Goal: Transaction & Acquisition: Book appointment/travel/reservation

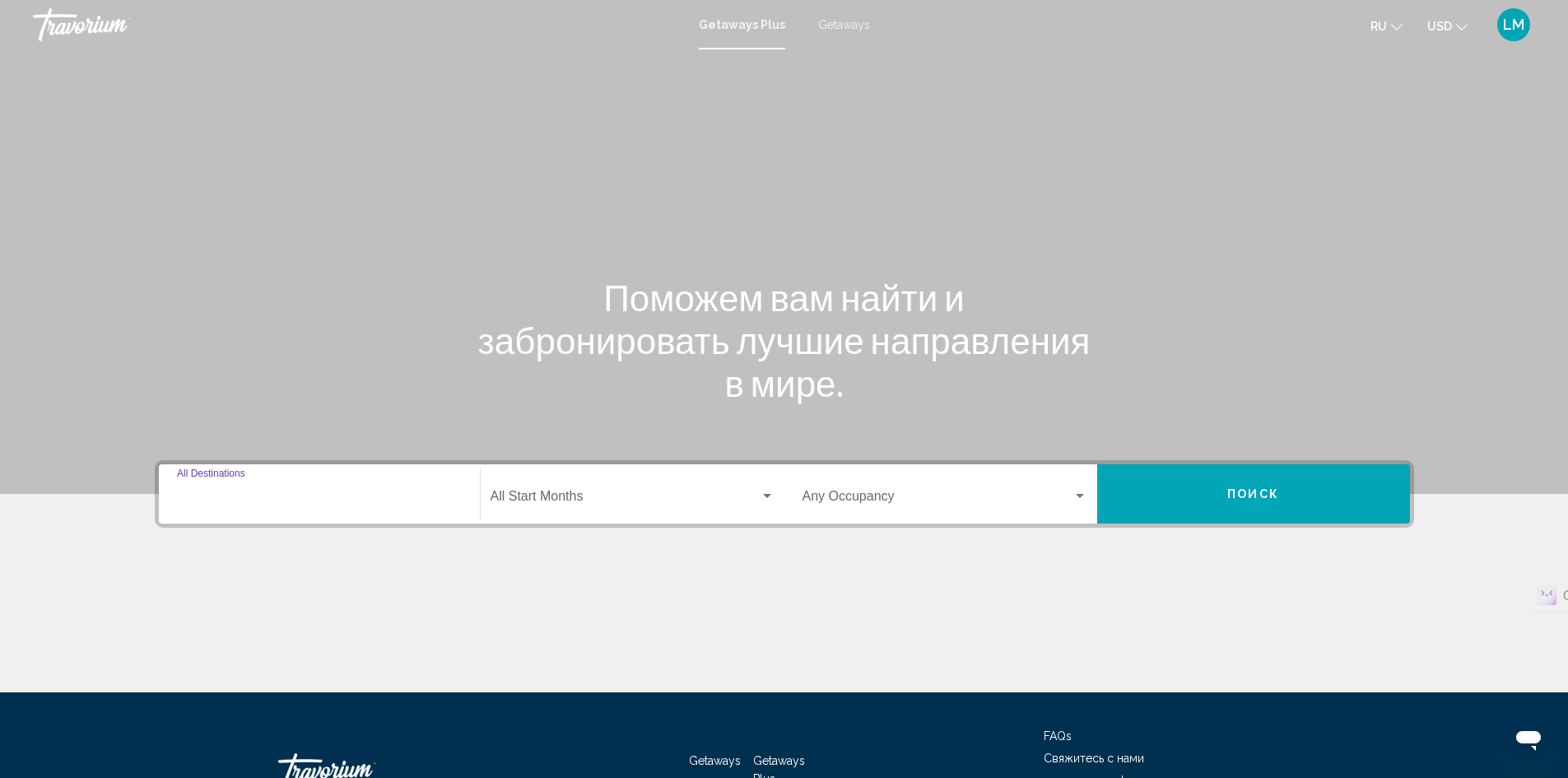
click at [342, 496] on input "Destination All Destinations" at bounding box center [320, 500] width 285 height 15
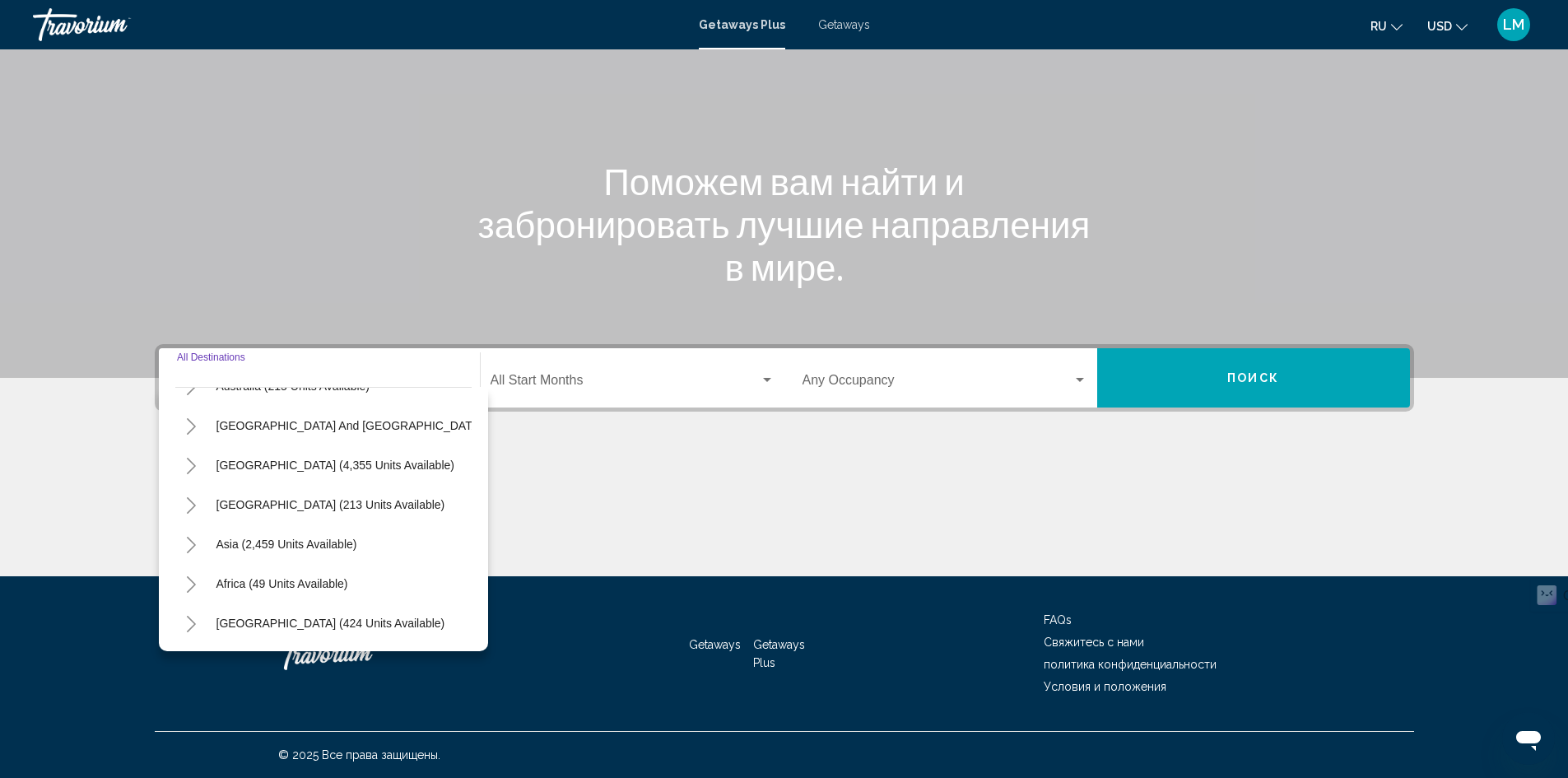
scroll to position [279, 0]
click at [194, 616] on icon "Toggle Middle East (424 units available)" at bounding box center [191, 624] width 12 height 16
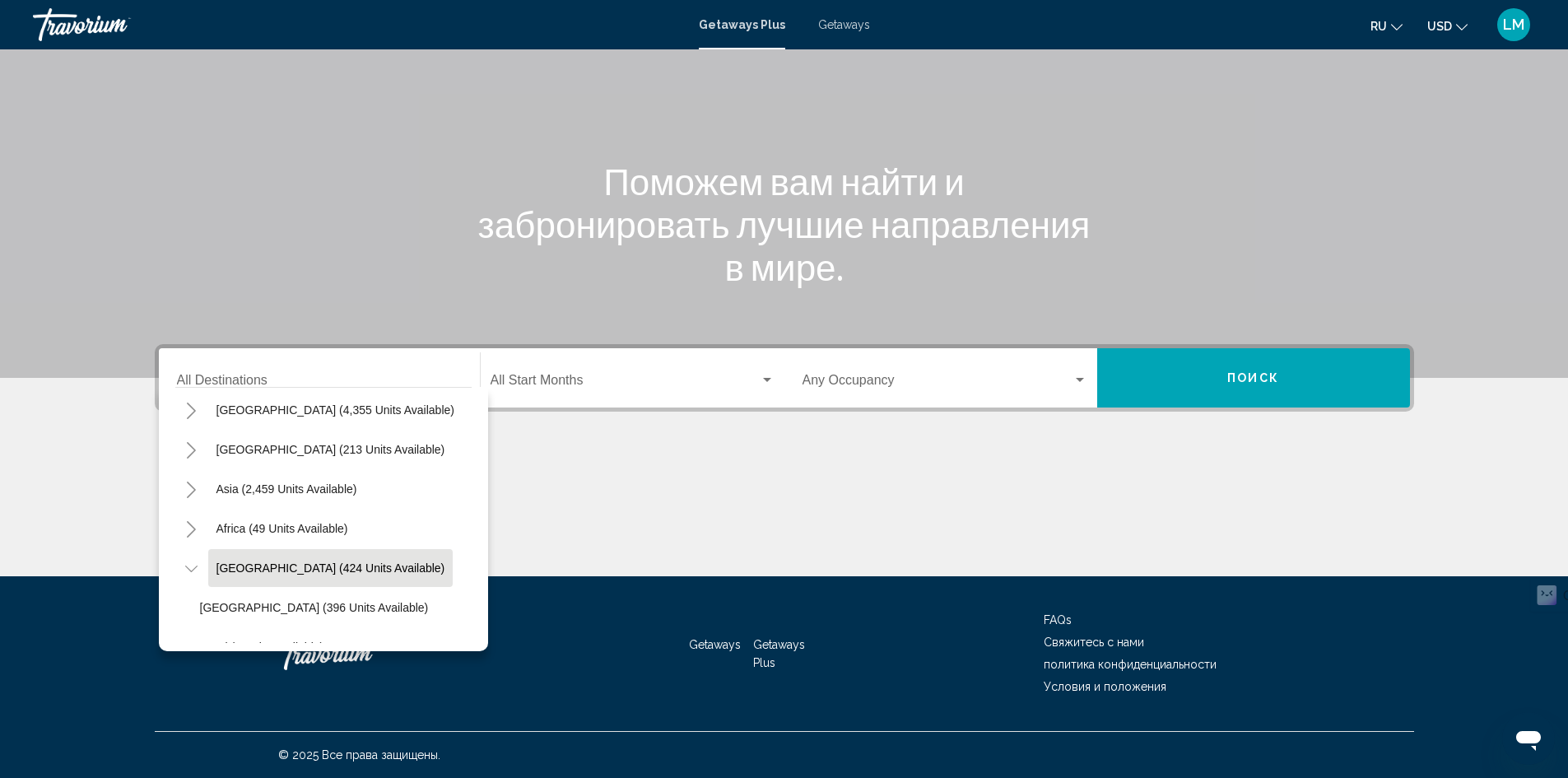
scroll to position [315, 0]
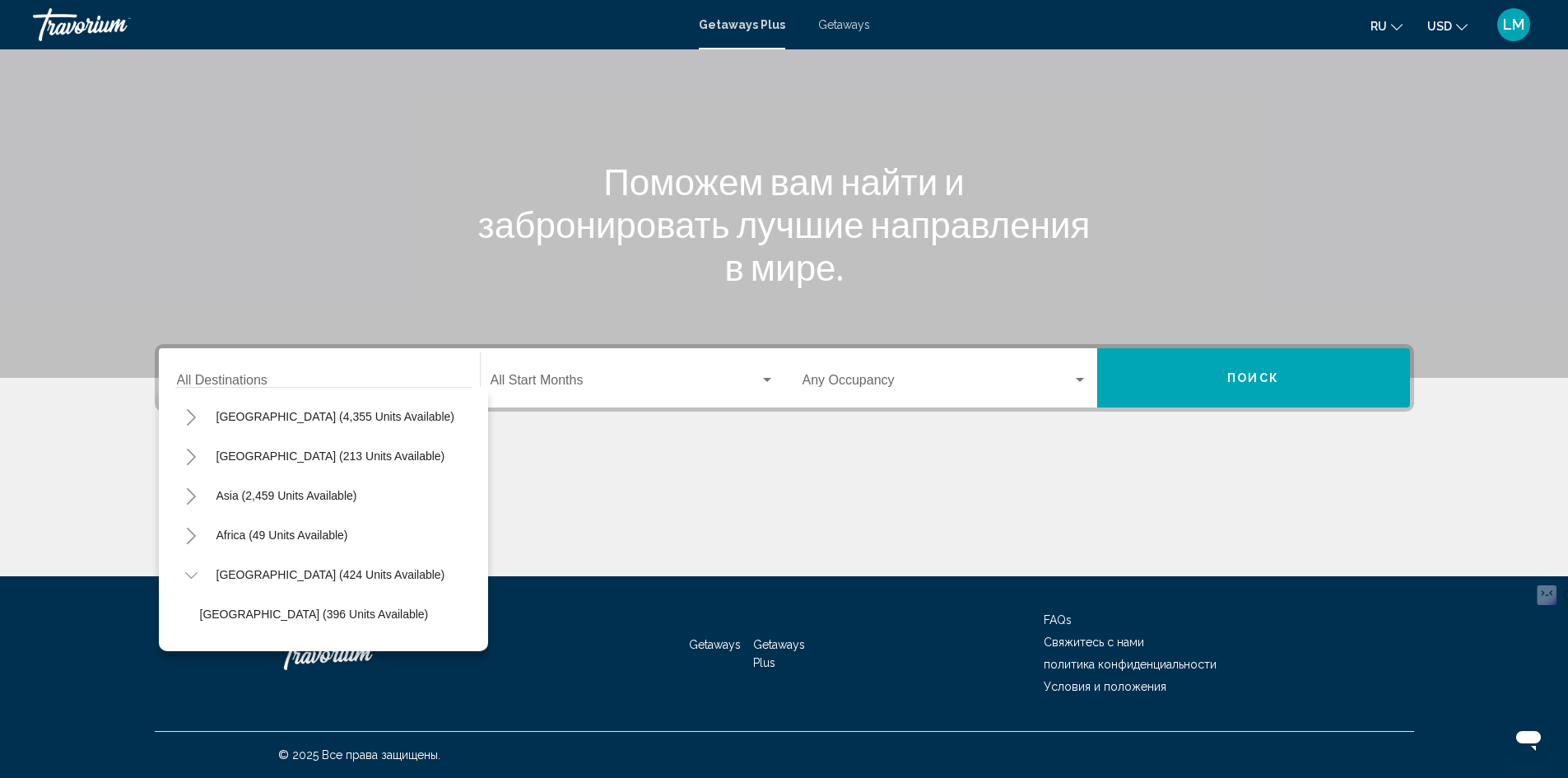
click at [188, 488] on icon "Toggle Asia (2,459 units available)" at bounding box center [191, 496] width 12 height 16
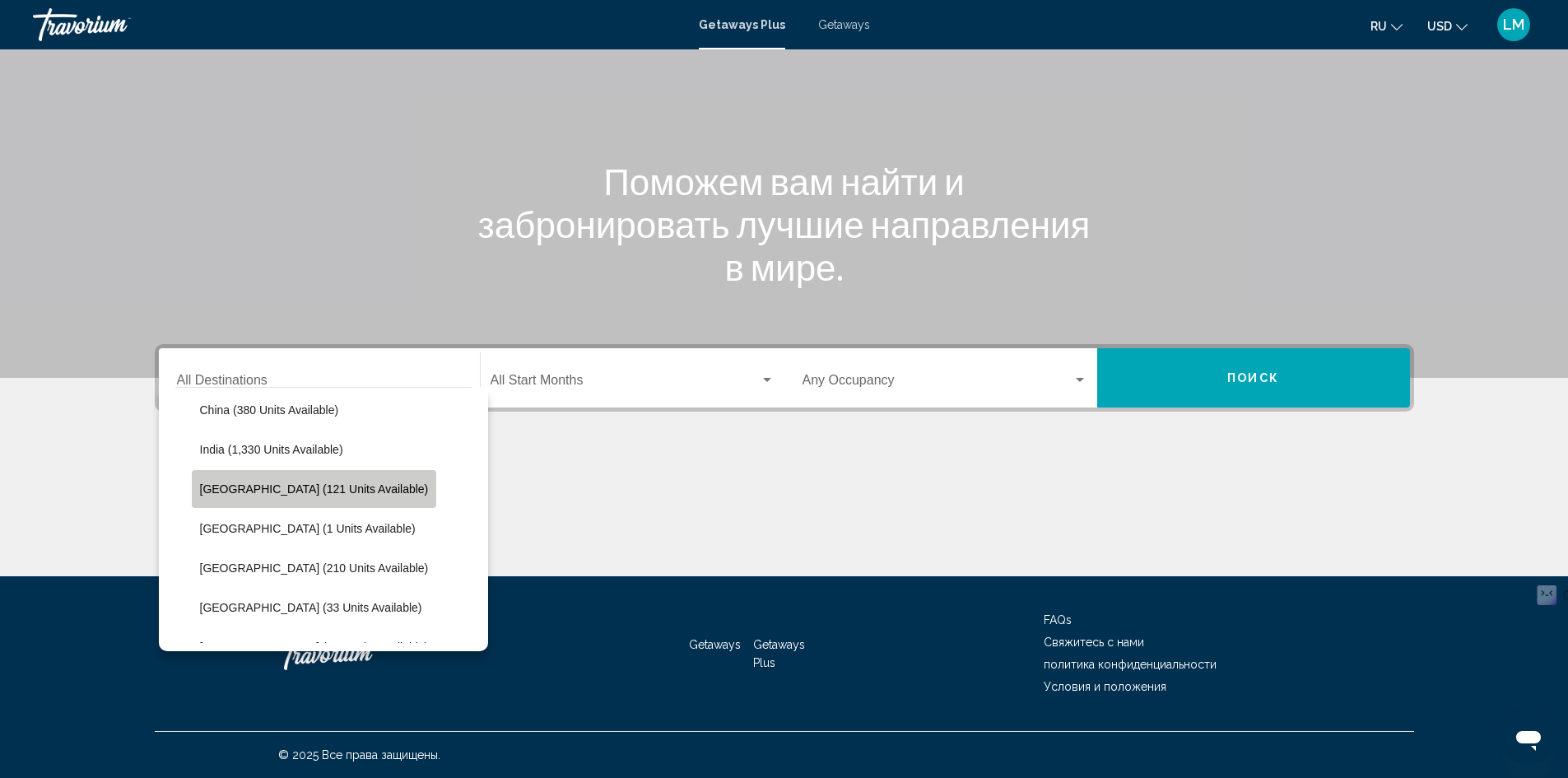
click at [315, 494] on span "[GEOGRAPHIC_DATA] (121 units available)" at bounding box center [315, 489] width 229 height 13
type input "**********"
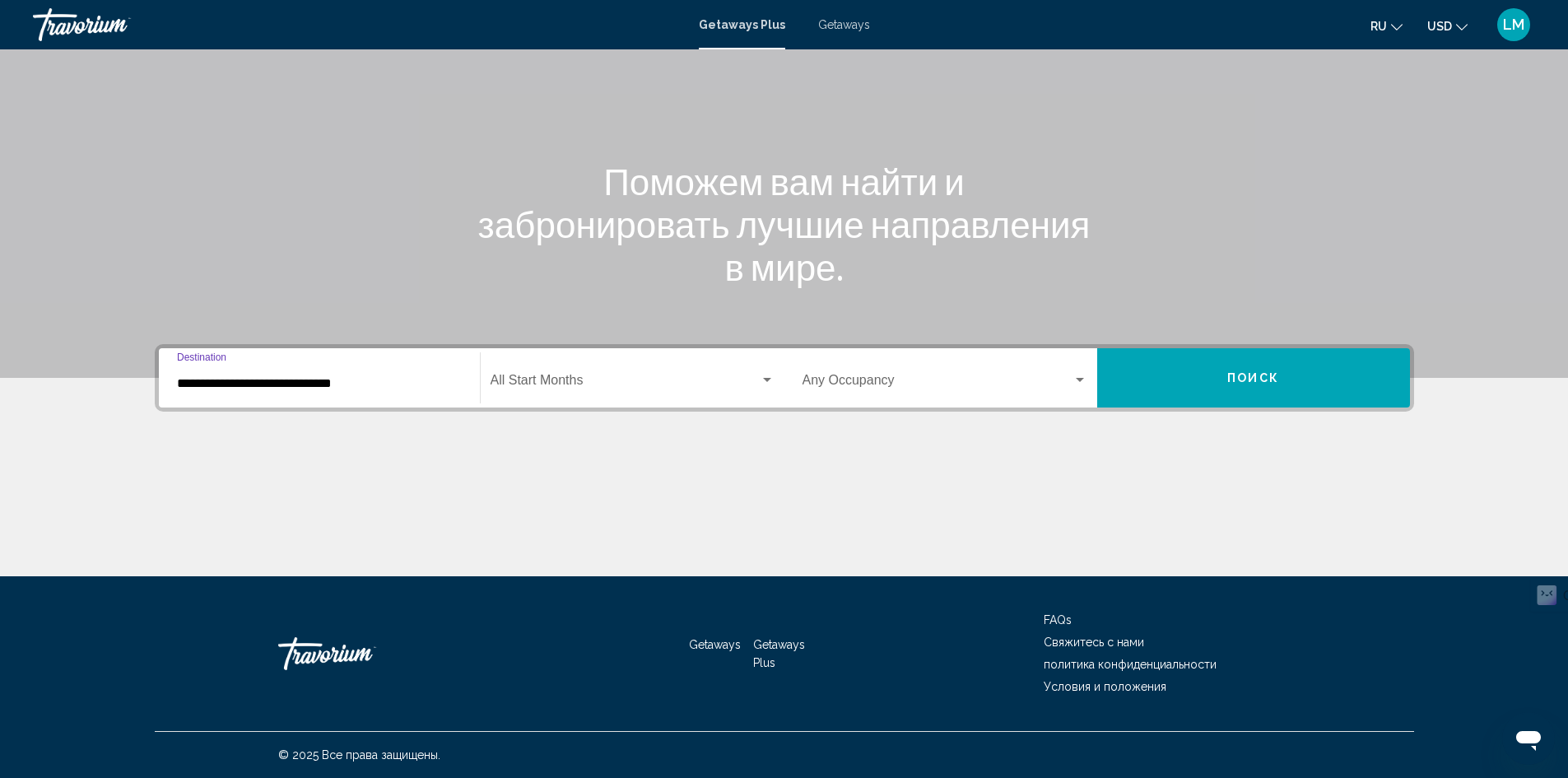
click at [603, 388] on span "Search widget" at bounding box center [625, 384] width 269 height 15
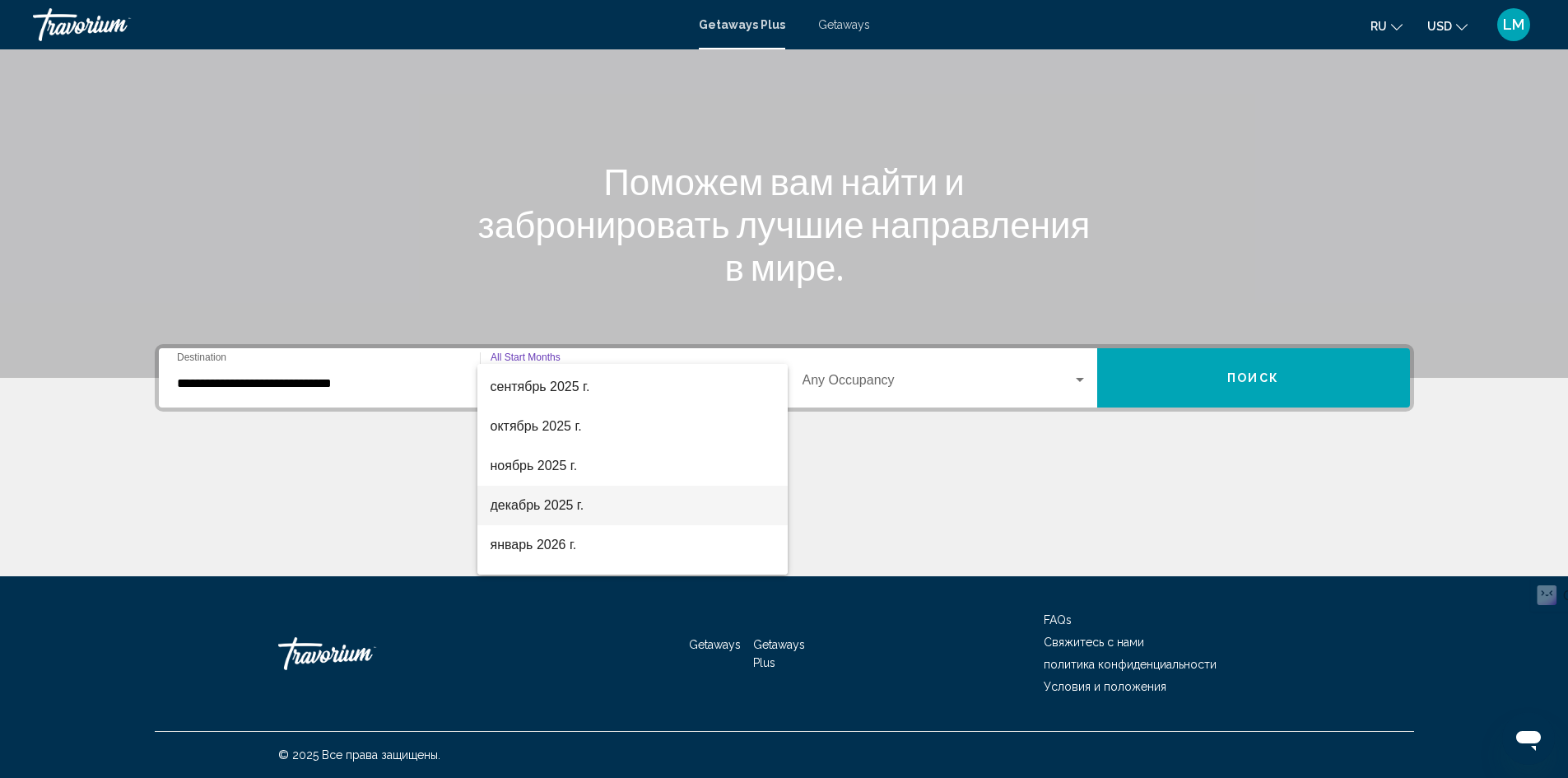
scroll to position [82, 0]
click at [628, 492] on span "декабрь 2025 г." at bounding box center [632, 499] width 284 height 40
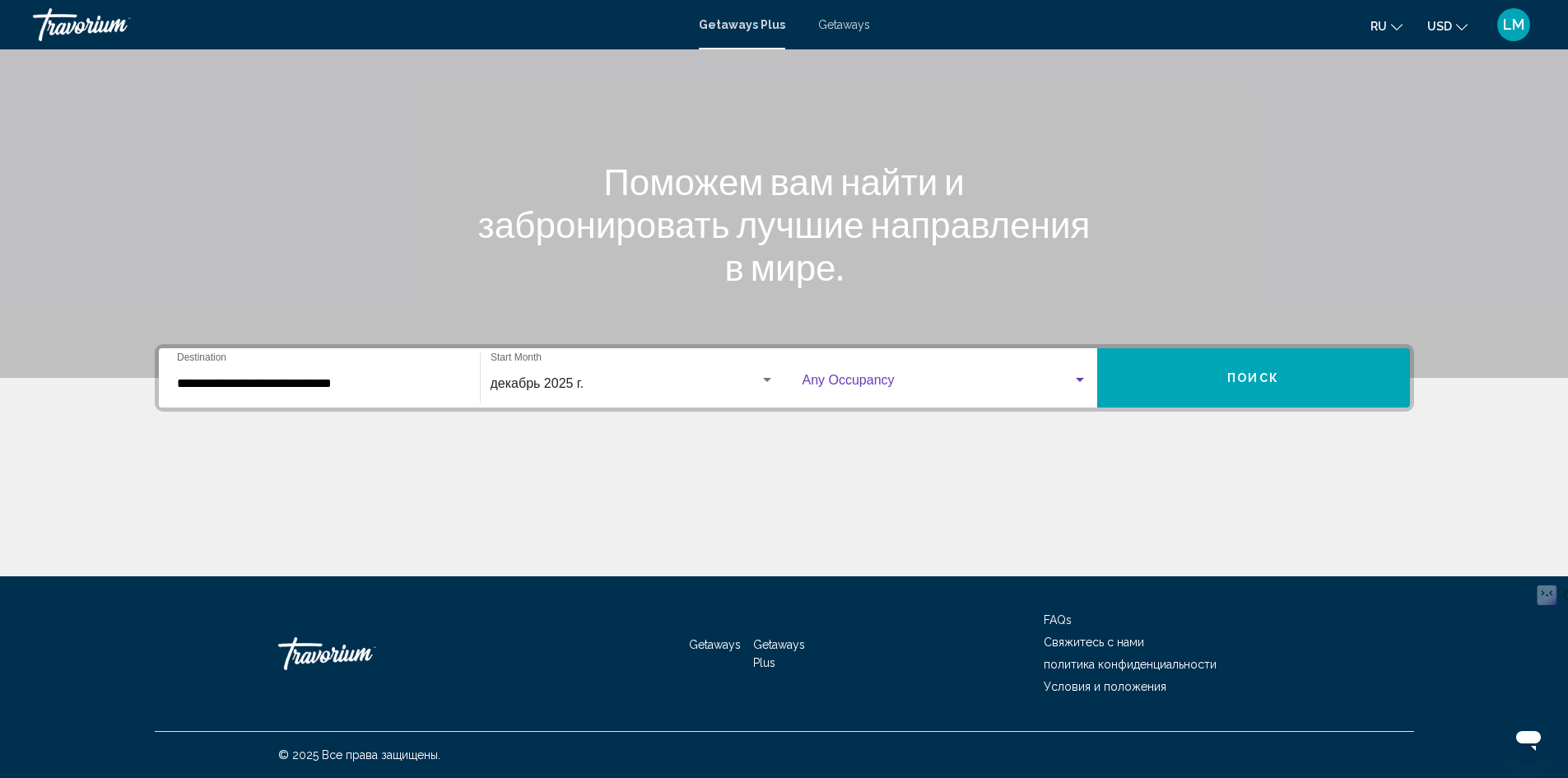
click at [914, 388] on span "Search widget" at bounding box center [938, 384] width 270 height 15
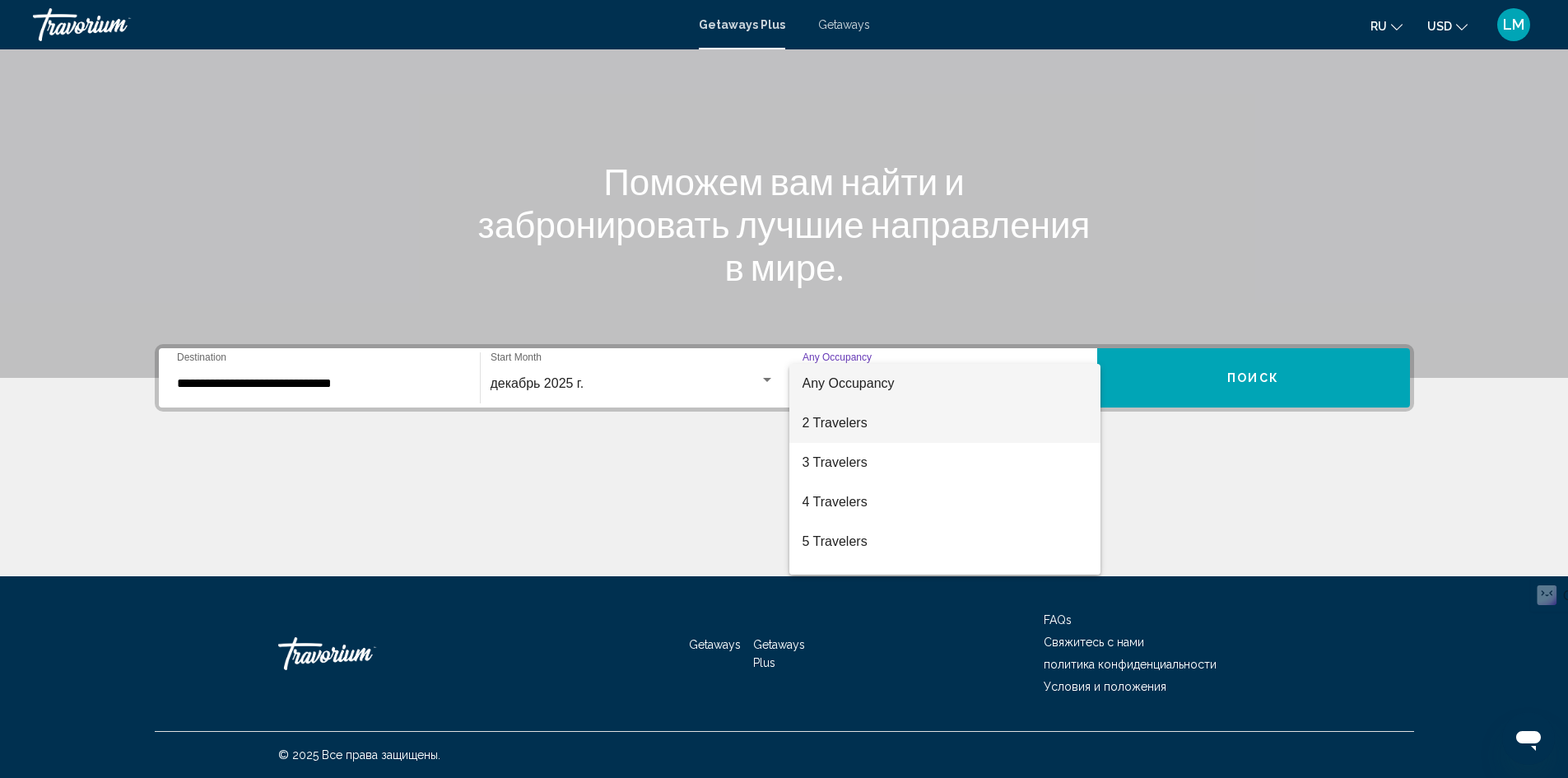
click at [897, 426] on span "2 Travelers" at bounding box center [945, 423] width 285 height 40
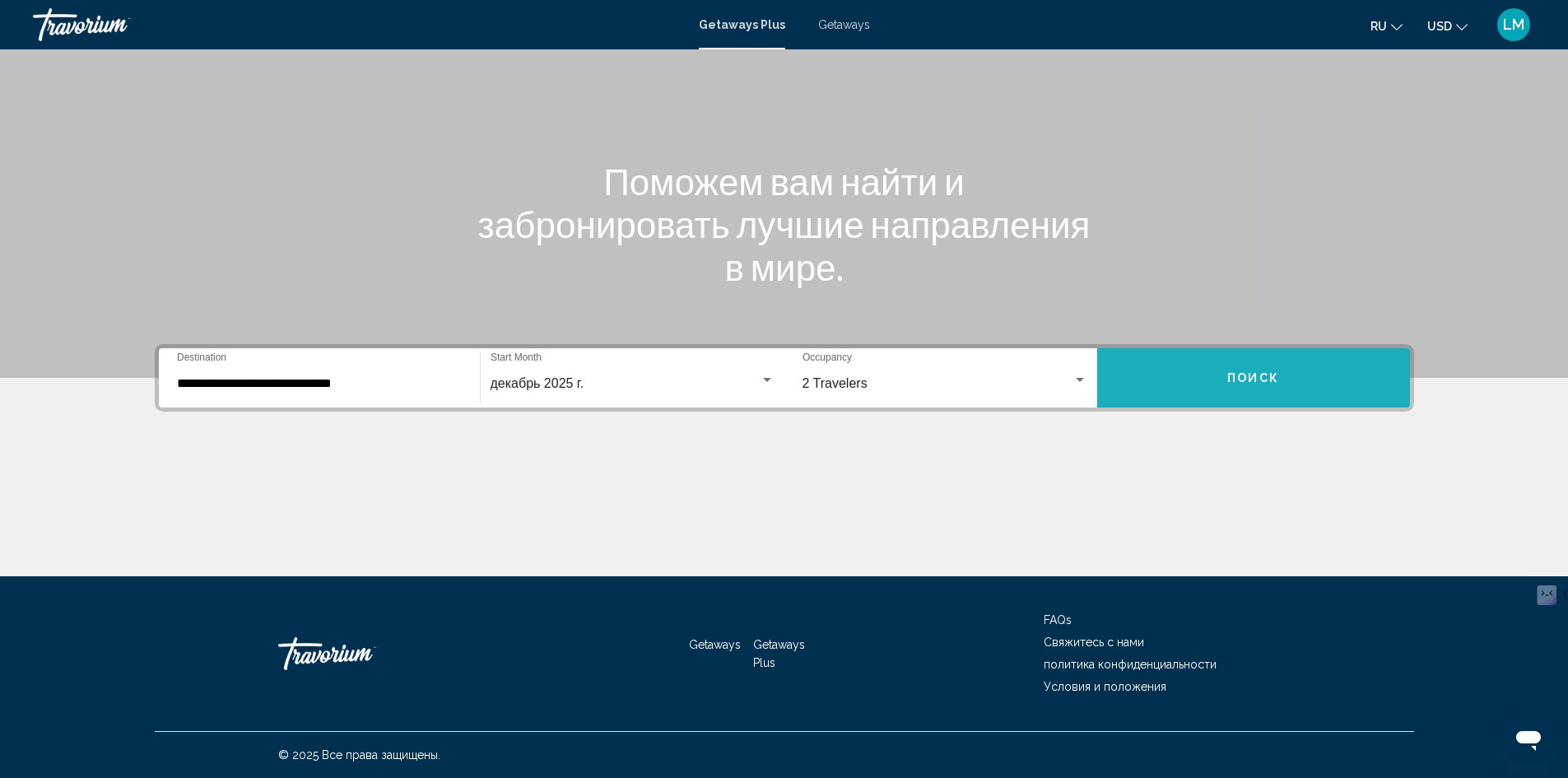
click at [1175, 385] on button "Поиск" at bounding box center [1253, 378] width 313 height 59
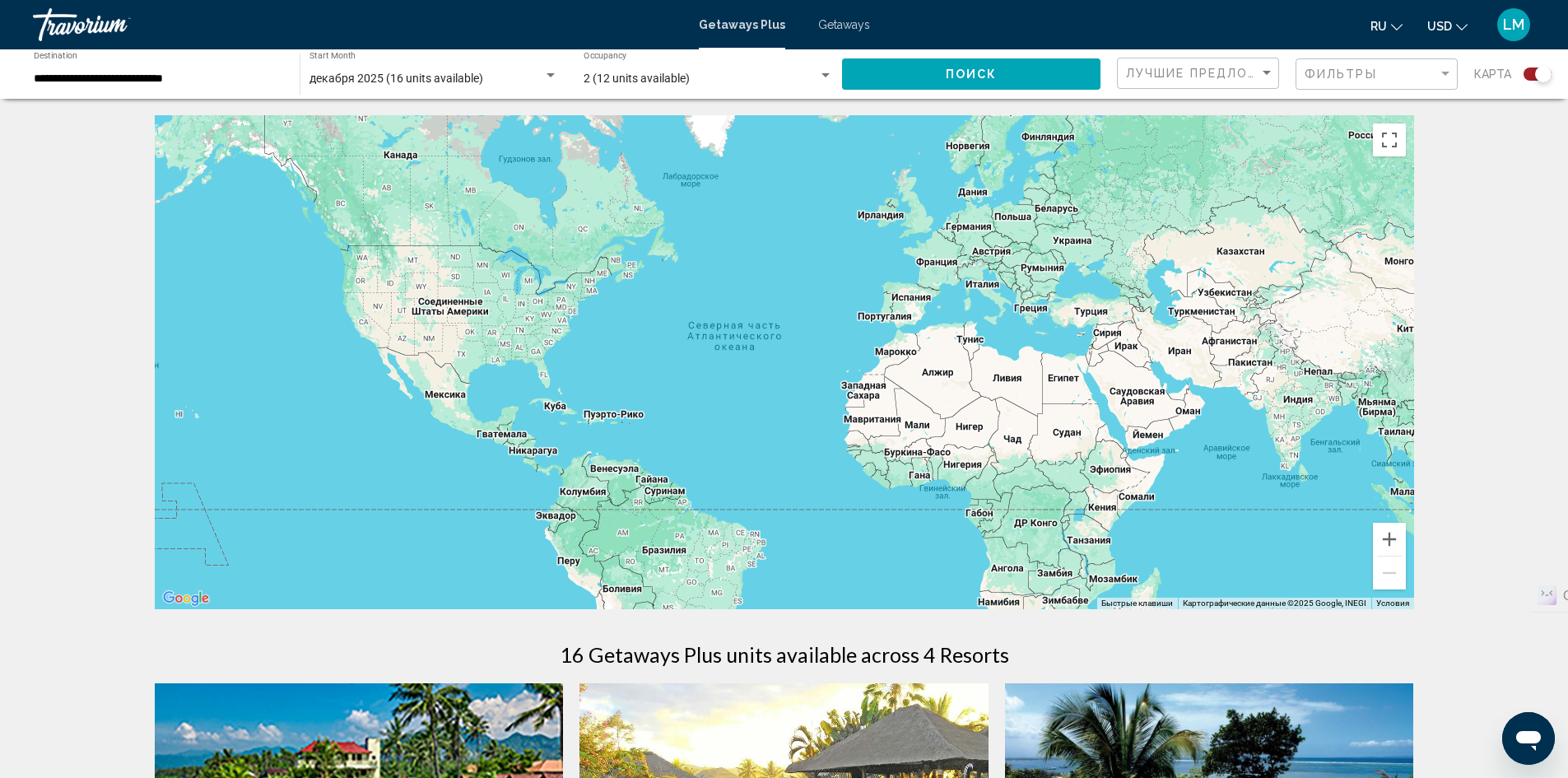
click at [1401, 23] on icon "Change language" at bounding box center [1397, 27] width 12 height 12
click at [1379, 63] on button "English" at bounding box center [1351, 66] width 77 height 21
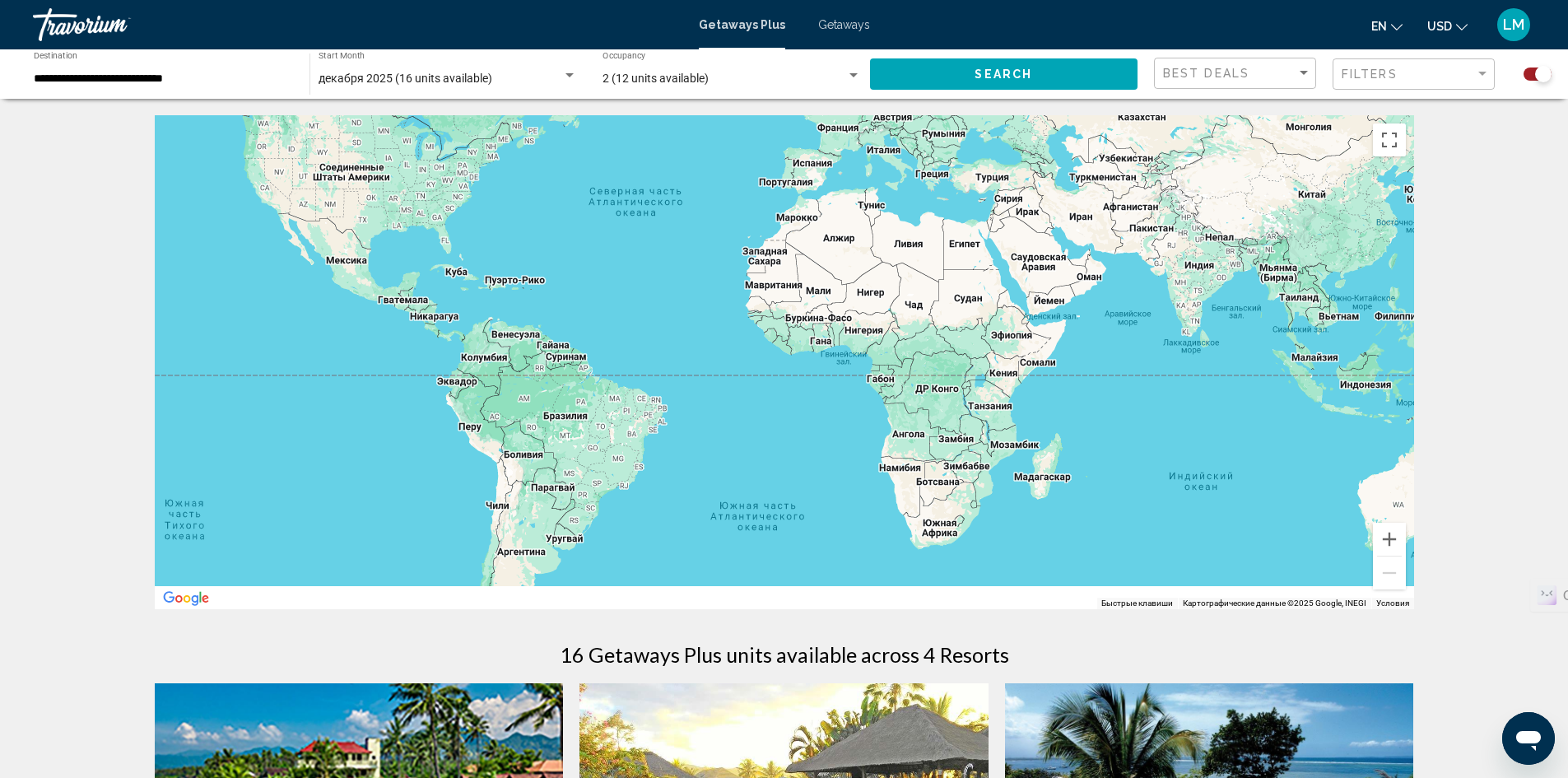
drag, startPoint x: 1041, startPoint y: 492, endPoint x: 923, endPoint y: 340, distance: 192.4
click at [925, 341] on div "Main content" at bounding box center [784, 362] width 1259 height 494
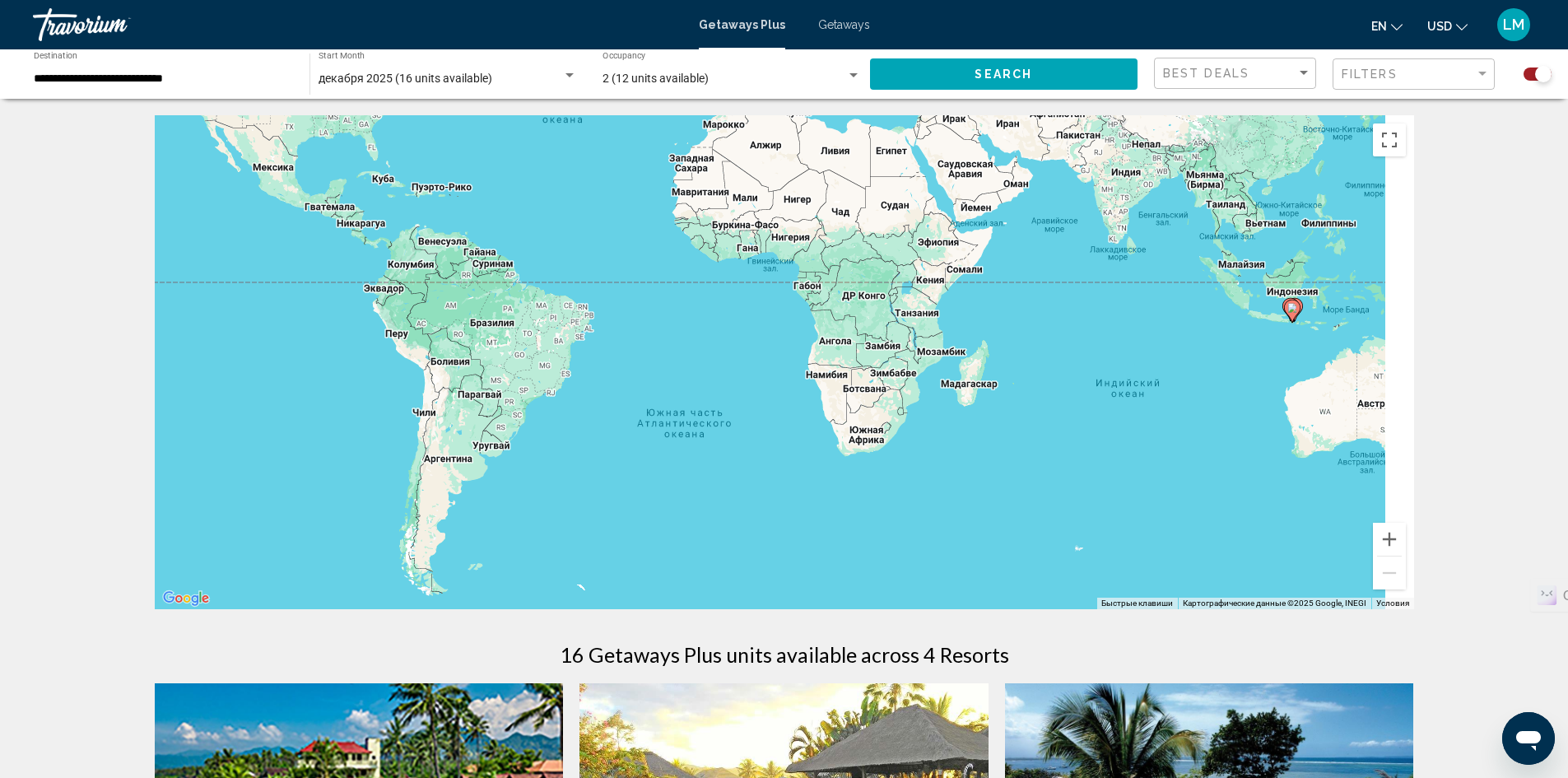
drag, startPoint x: 1005, startPoint y: 486, endPoint x: 931, endPoint y: 412, distance: 104.7
click at [931, 412] on div "Чтобы активировать перетаскивание с помощью клавиатуры, нажмите Alt + Ввод. Пос…" at bounding box center [784, 362] width 1259 height 494
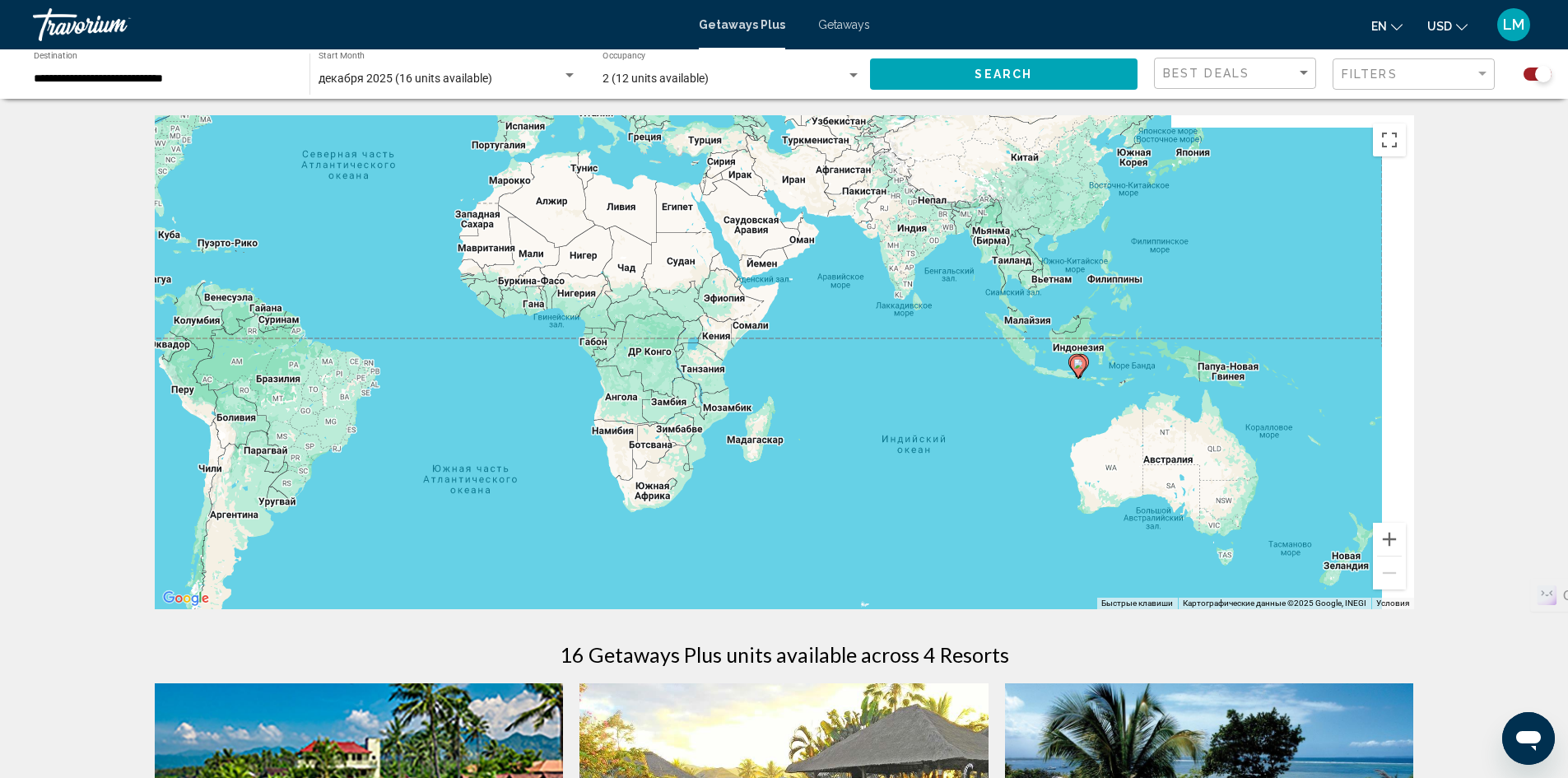
drag, startPoint x: 1153, startPoint y: 367, endPoint x: 866, endPoint y: 487, distance: 311.1
click at [868, 493] on div "Чтобы активировать перетаскивание с помощью клавиатуры, нажмите Alt + Ввод. Пос…" at bounding box center [784, 362] width 1259 height 494
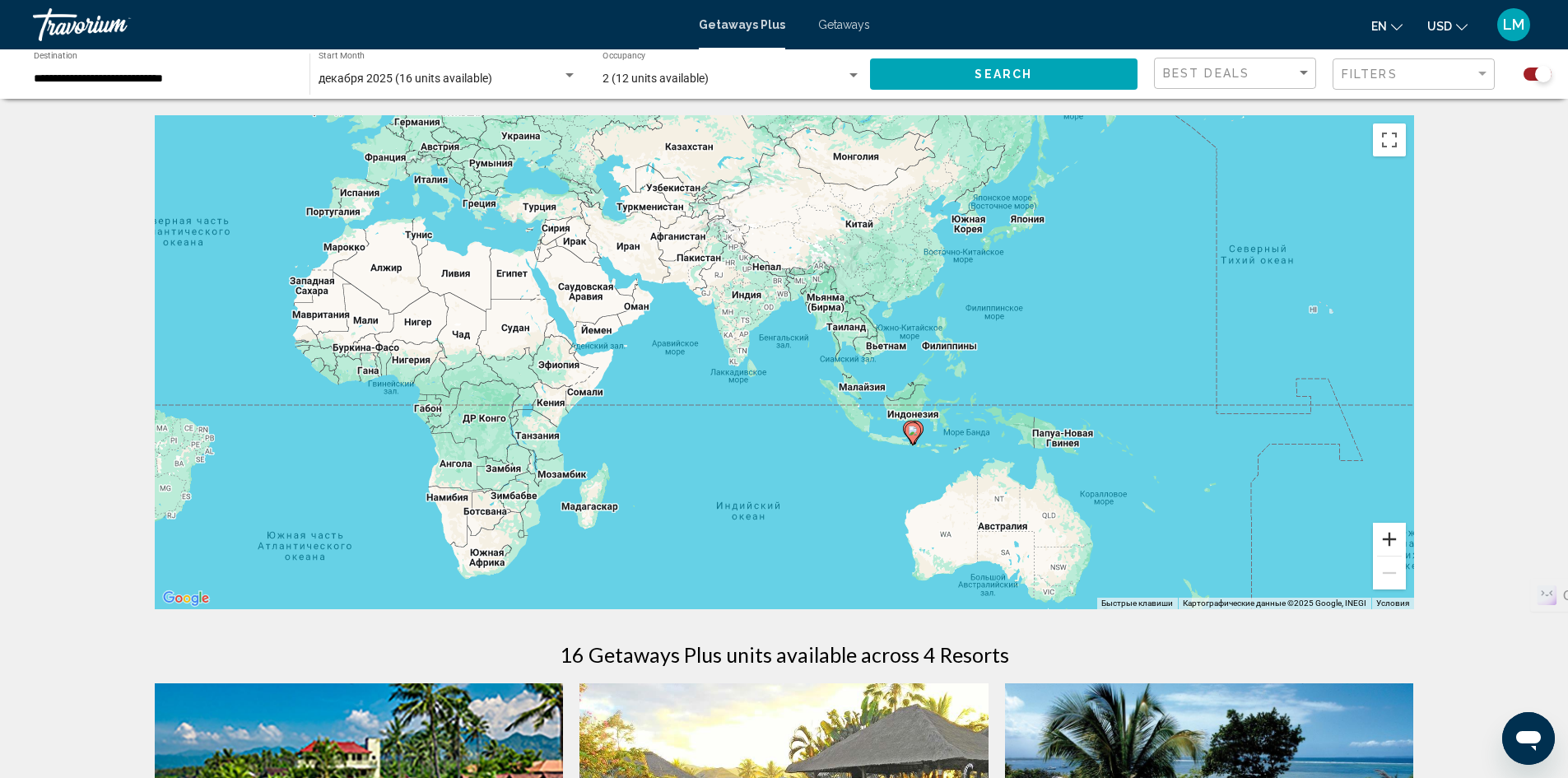
click at [1396, 531] on button "Увеличить" at bounding box center [1389, 539] width 33 height 33
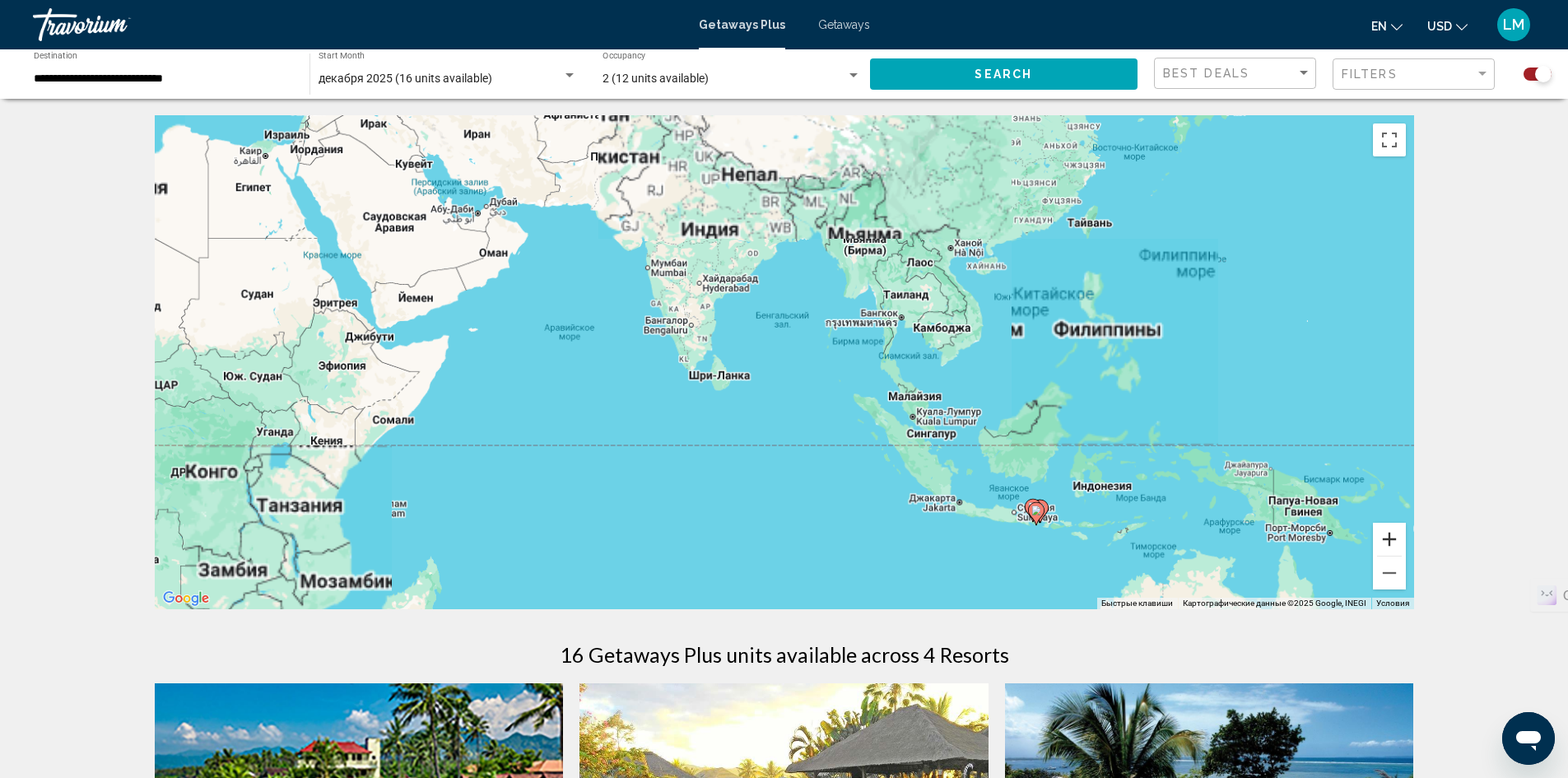
click at [1397, 531] on button "Увеличить" at bounding box center [1389, 539] width 33 height 33
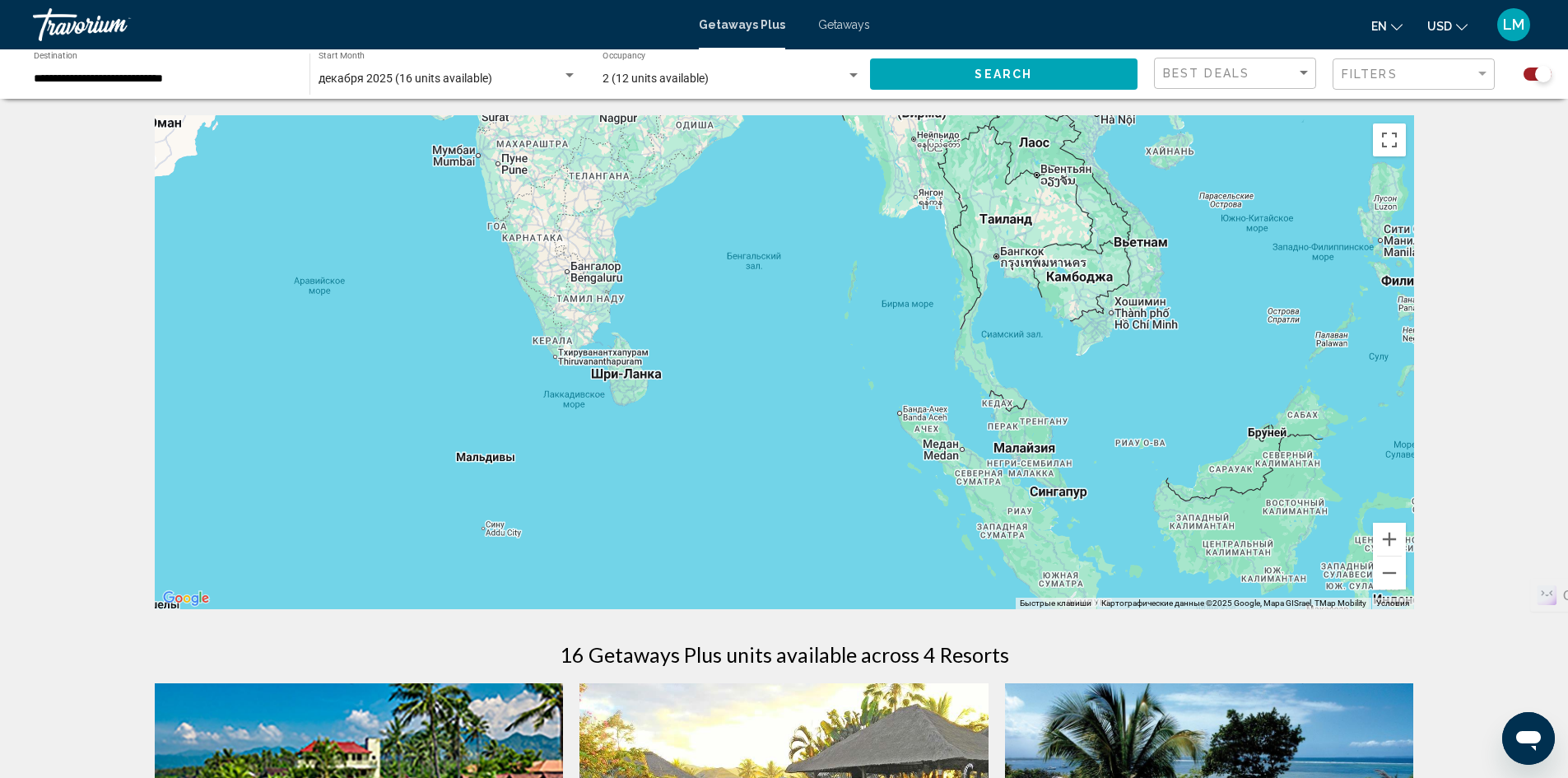
drag, startPoint x: 1149, startPoint y: 504, endPoint x: 1103, endPoint y: 458, distance: 65.1
click at [1103, 458] on div "Чтобы активировать перетаскивание с помощью клавиатуры, нажмите Alt + Ввод. Пос…" at bounding box center [784, 362] width 1259 height 494
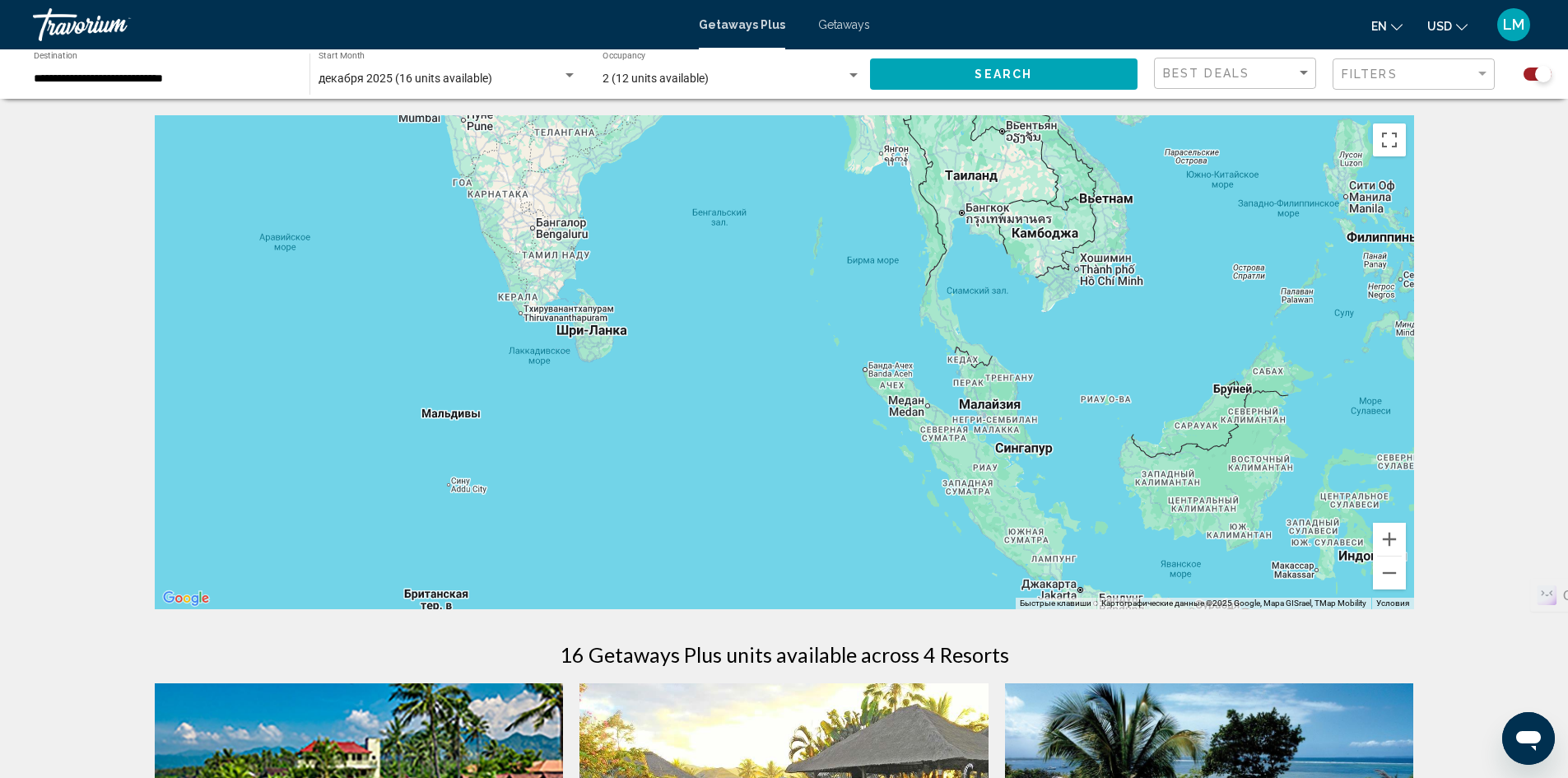
drag, startPoint x: 975, startPoint y: 412, endPoint x: 973, endPoint y: 366, distance: 46.0
click at [973, 367] on div "Чтобы активировать перетаскивание с помощью клавиатуры, нажмите Alt + Ввод. Пос…" at bounding box center [784, 362] width 1259 height 494
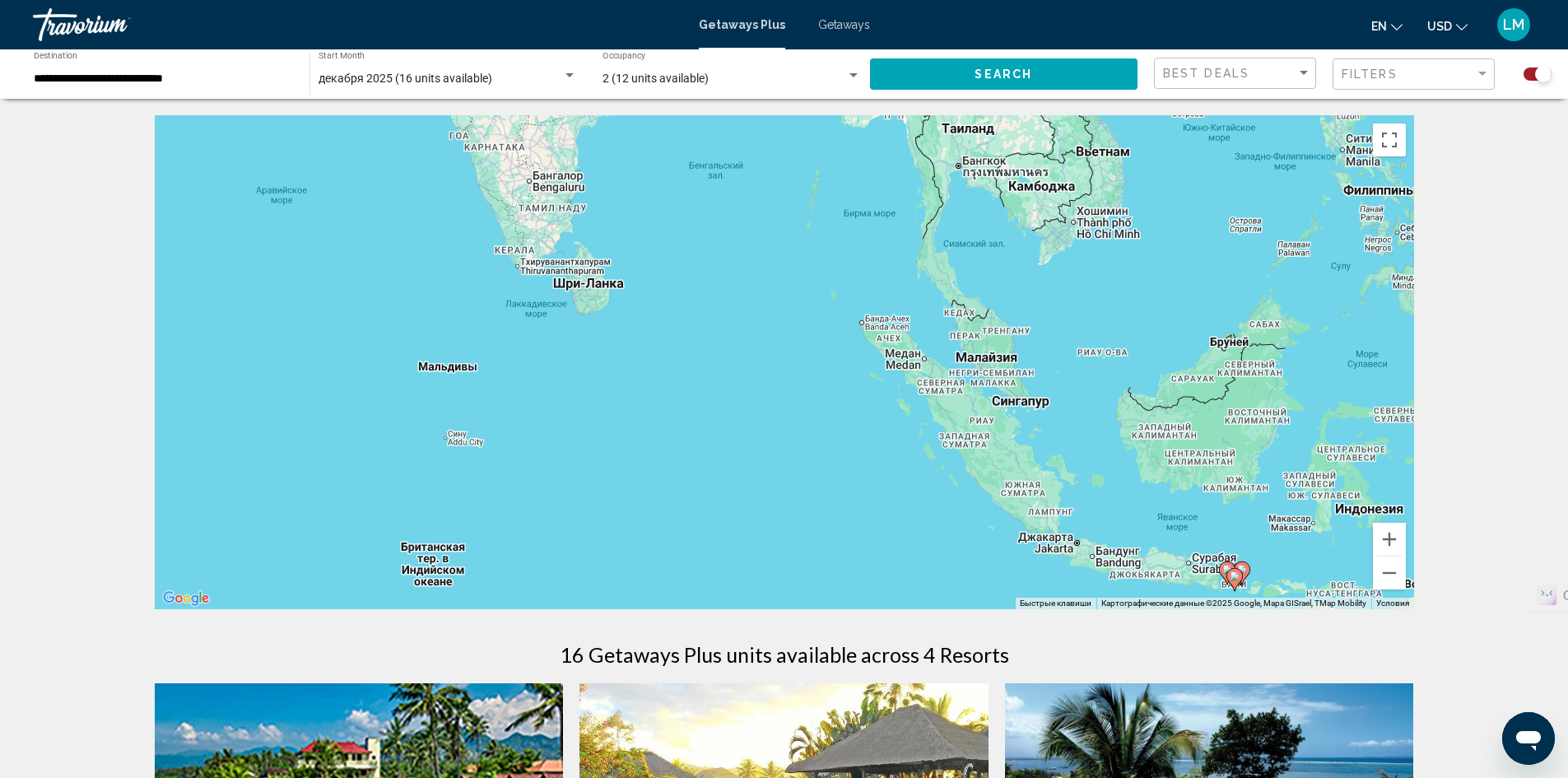
click at [956, 414] on div "Чтобы активировать перетаскивание с помощью клавиатуры, нажмите Alt + Ввод. Пос…" at bounding box center [784, 362] width 1259 height 494
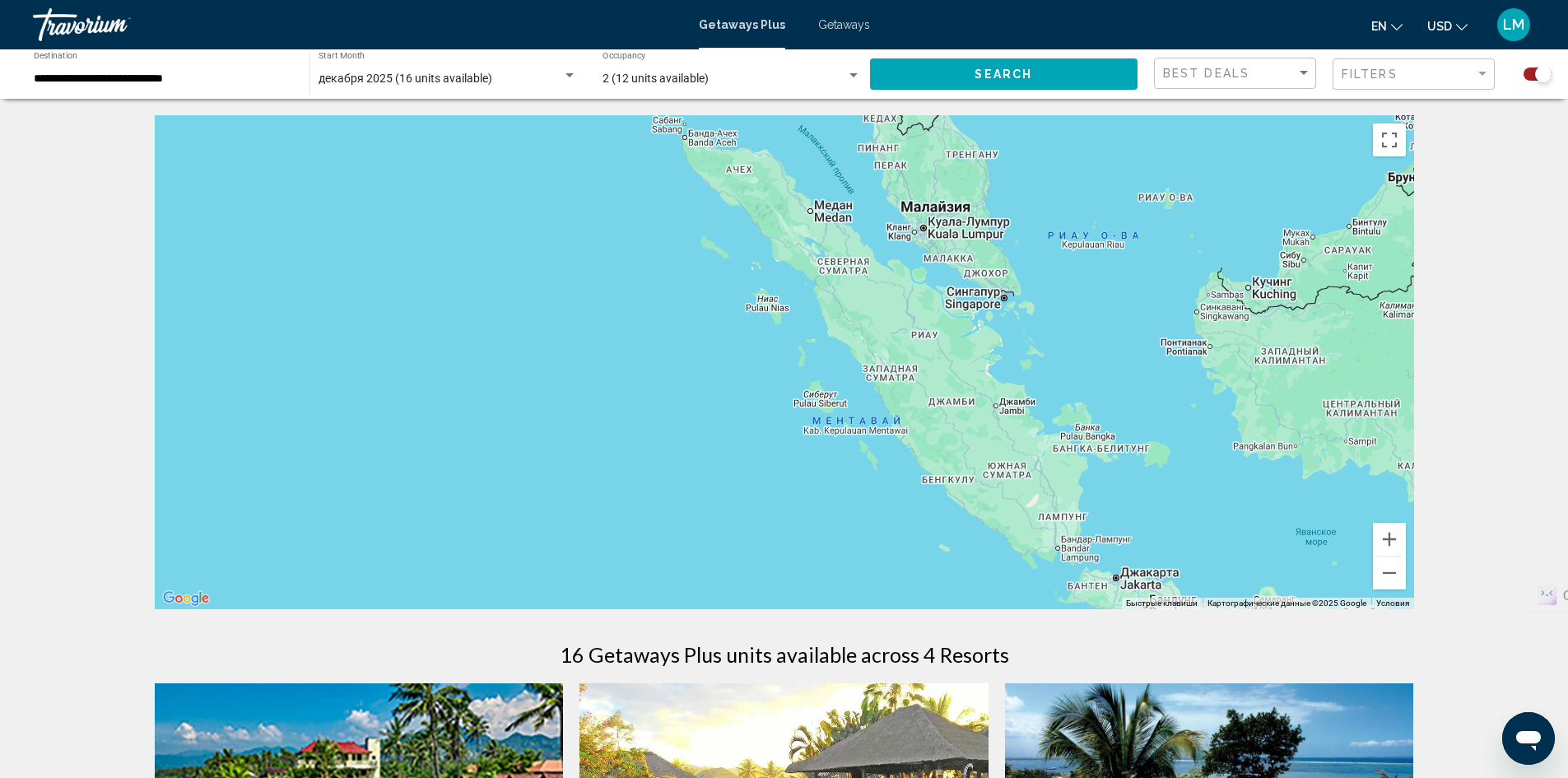
drag, startPoint x: 959, startPoint y: 426, endPoint x: 874, endPoint y: 329, distance: 129.0
click at [874, 330] on div "Main content" at bounding box center [784, 362] width 1259 height 494
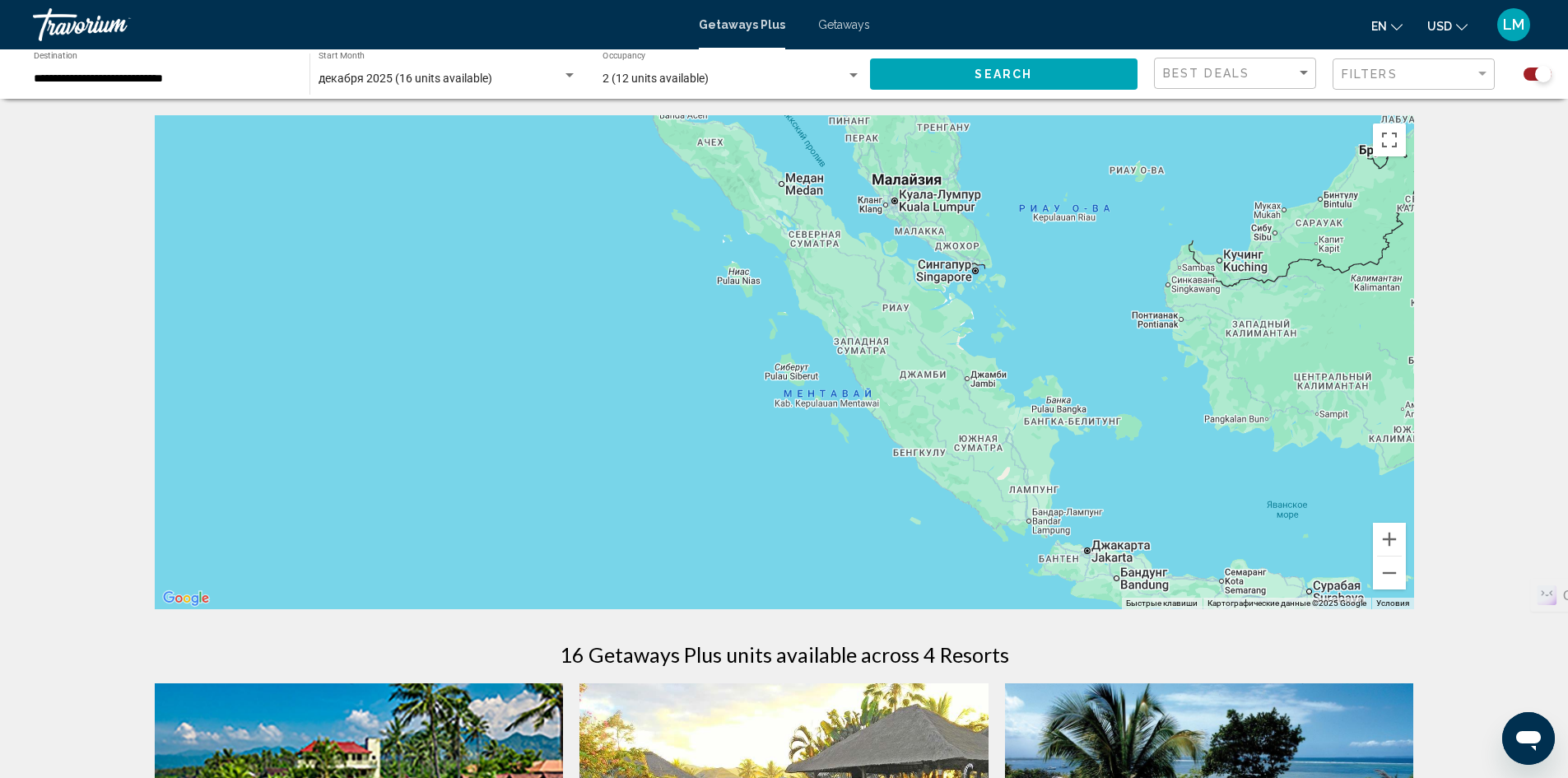
drag, startPoint x: 876, startPoint y: 324, endPoint x: 867, endPoint y: 361, distance: 38.1
click at [867, 364] on div "Чтобы активировать перетаскивание с помощью клавиатуры, нажмите Alt + Ввод. Пос…" at bounding box center [784, 362] width 1259 height 494
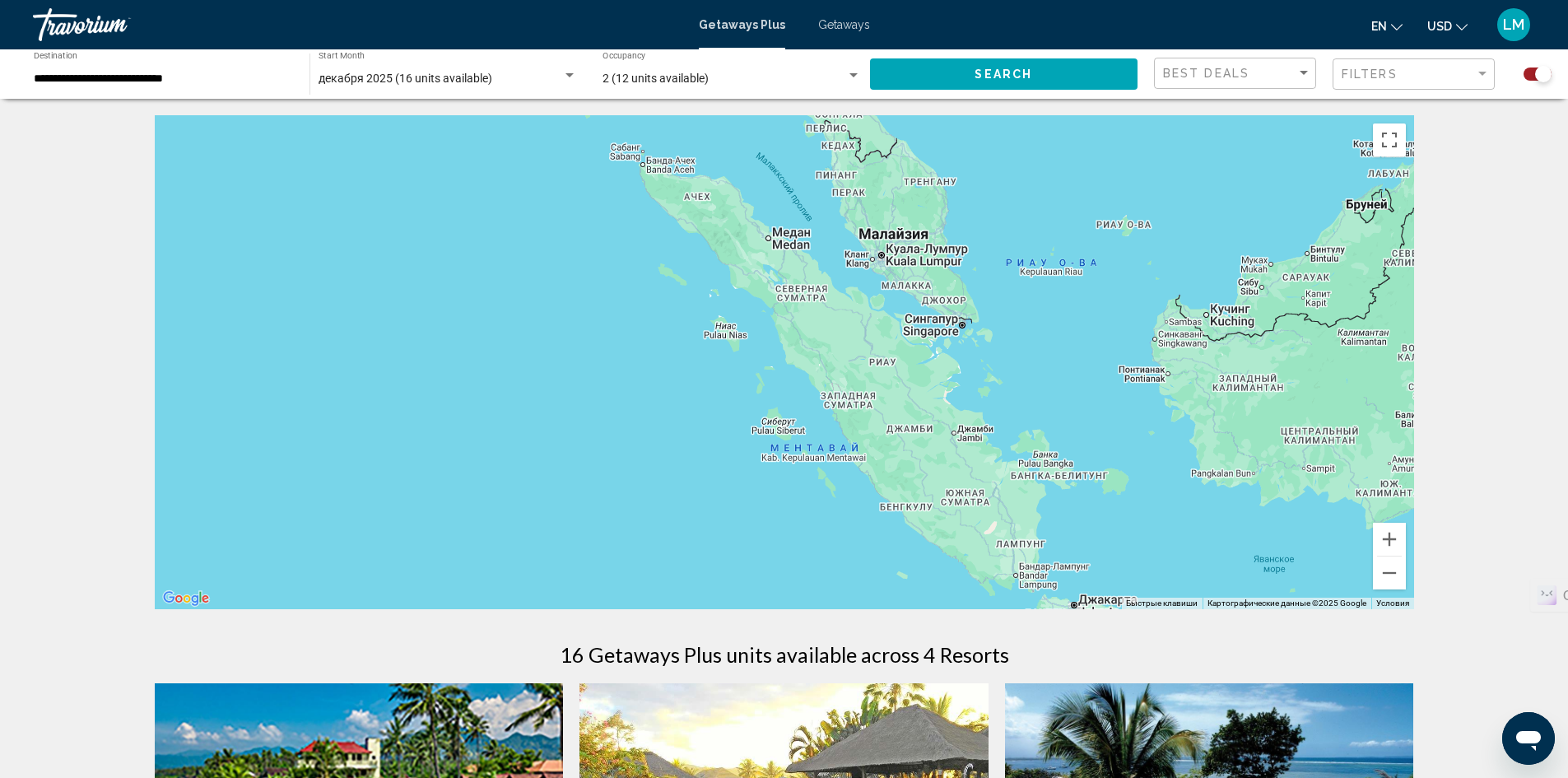
click at [197, 79] on input "**********" at bounding box center [163, 79] width 259 height 13
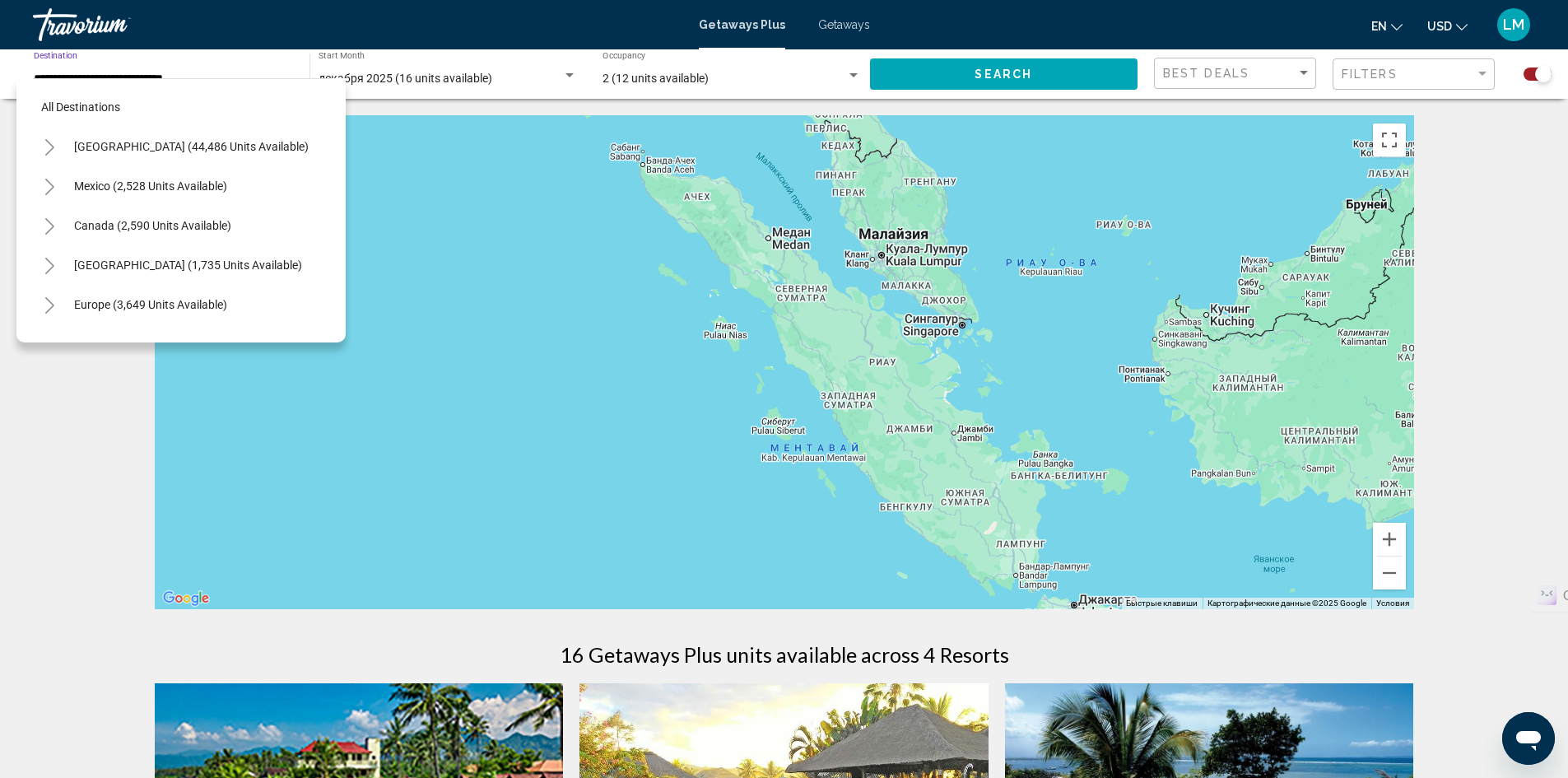
scroll to position [460, 0]
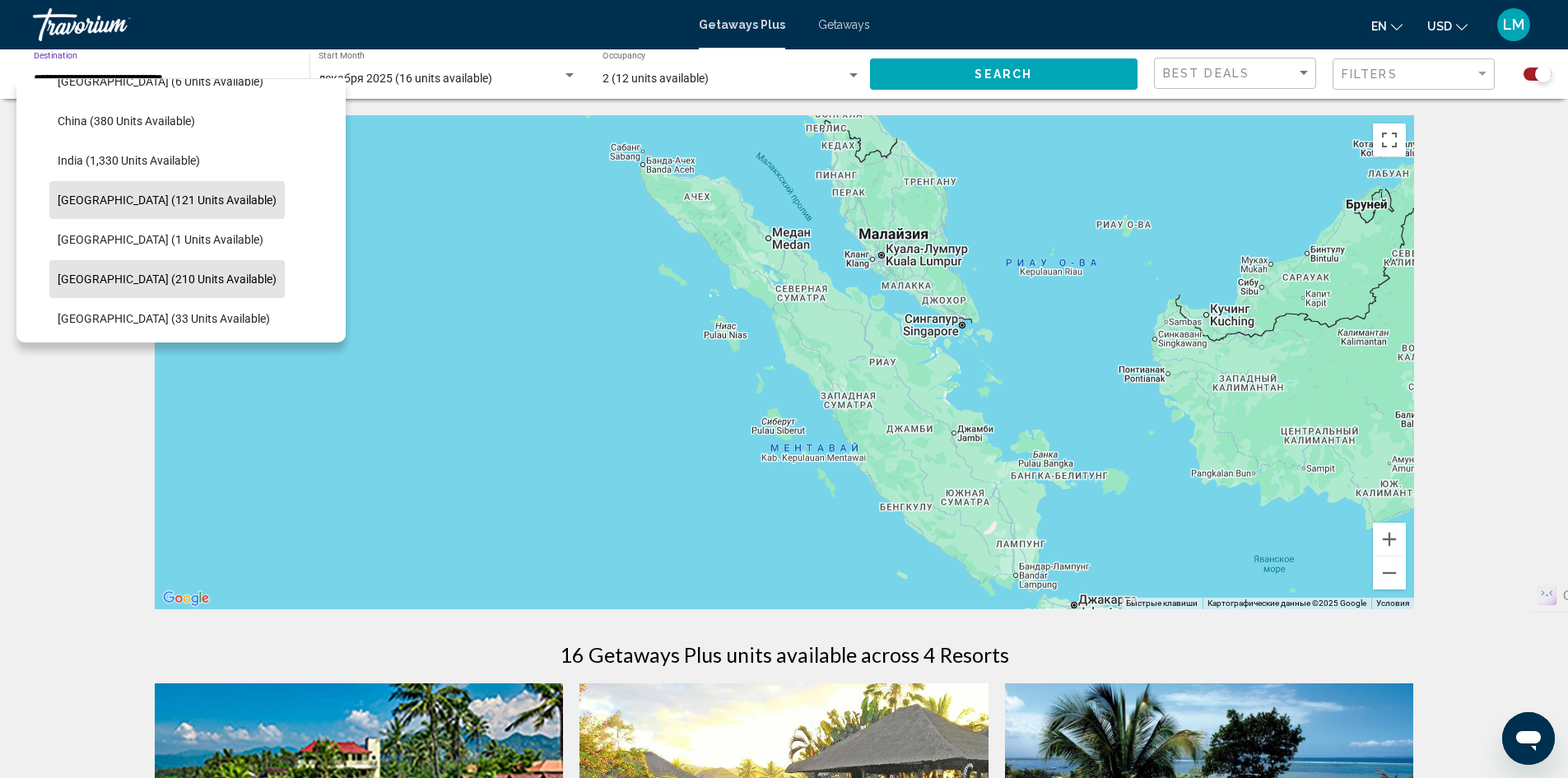
click at [156, 273] on span "[GEOGRAPHIC_DATA] (210 units available)" at bounding box center [167, 279] width 219 height 13
type input "**********"
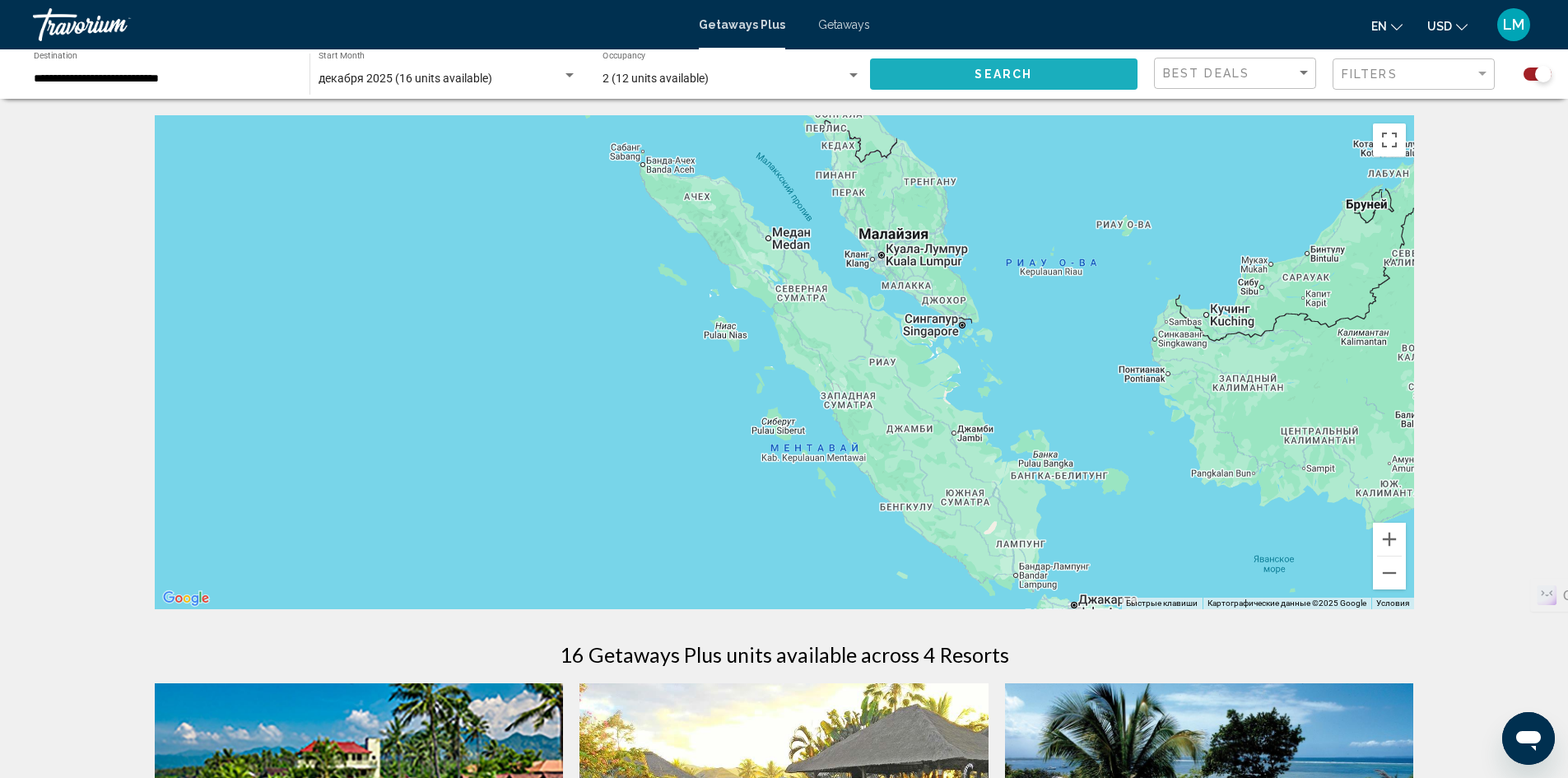
click at [1064, 58] on button "Search" at bounding box center [1004, 73] width 268 height 30
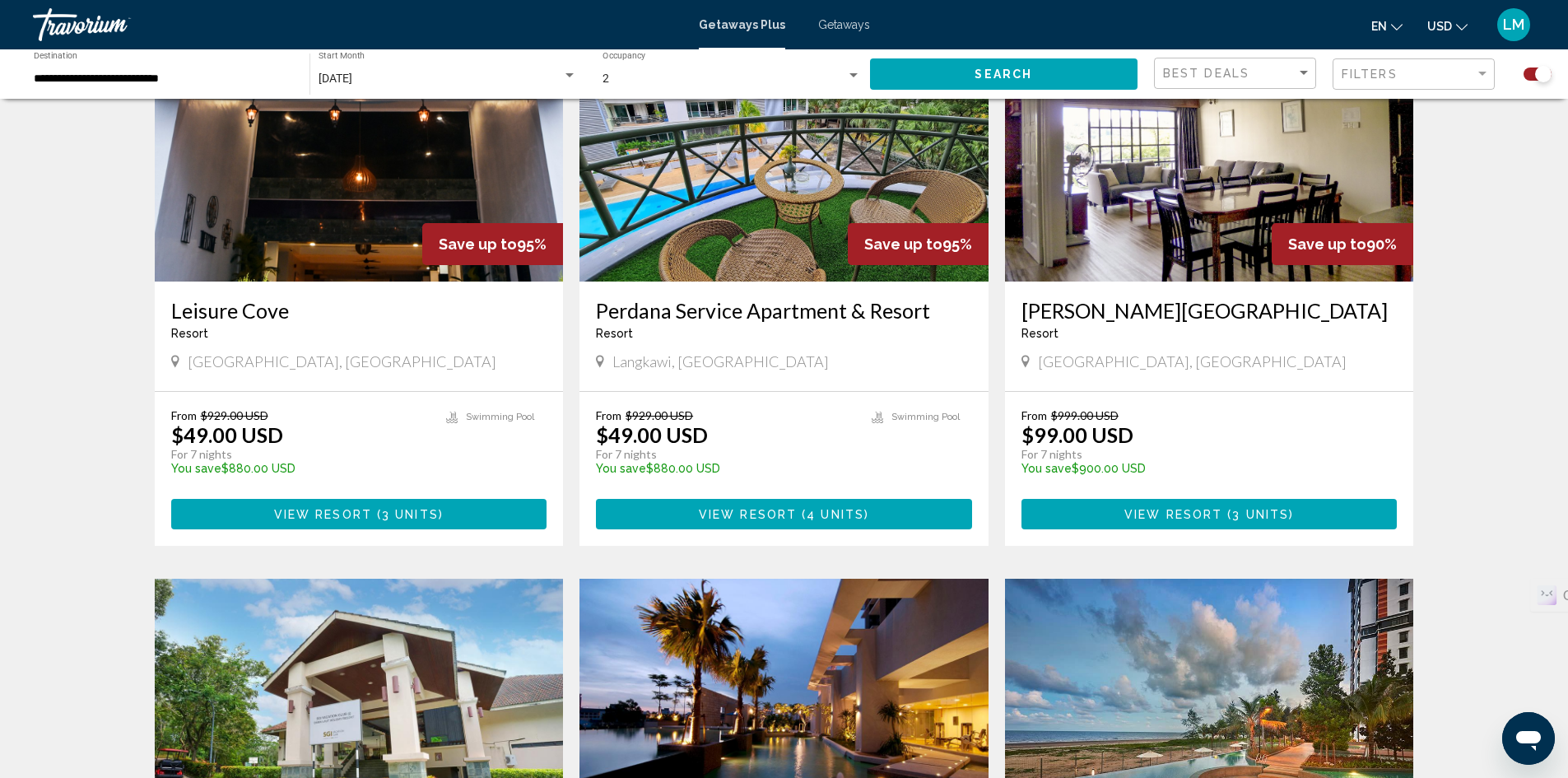
scroll to position [659, 0]
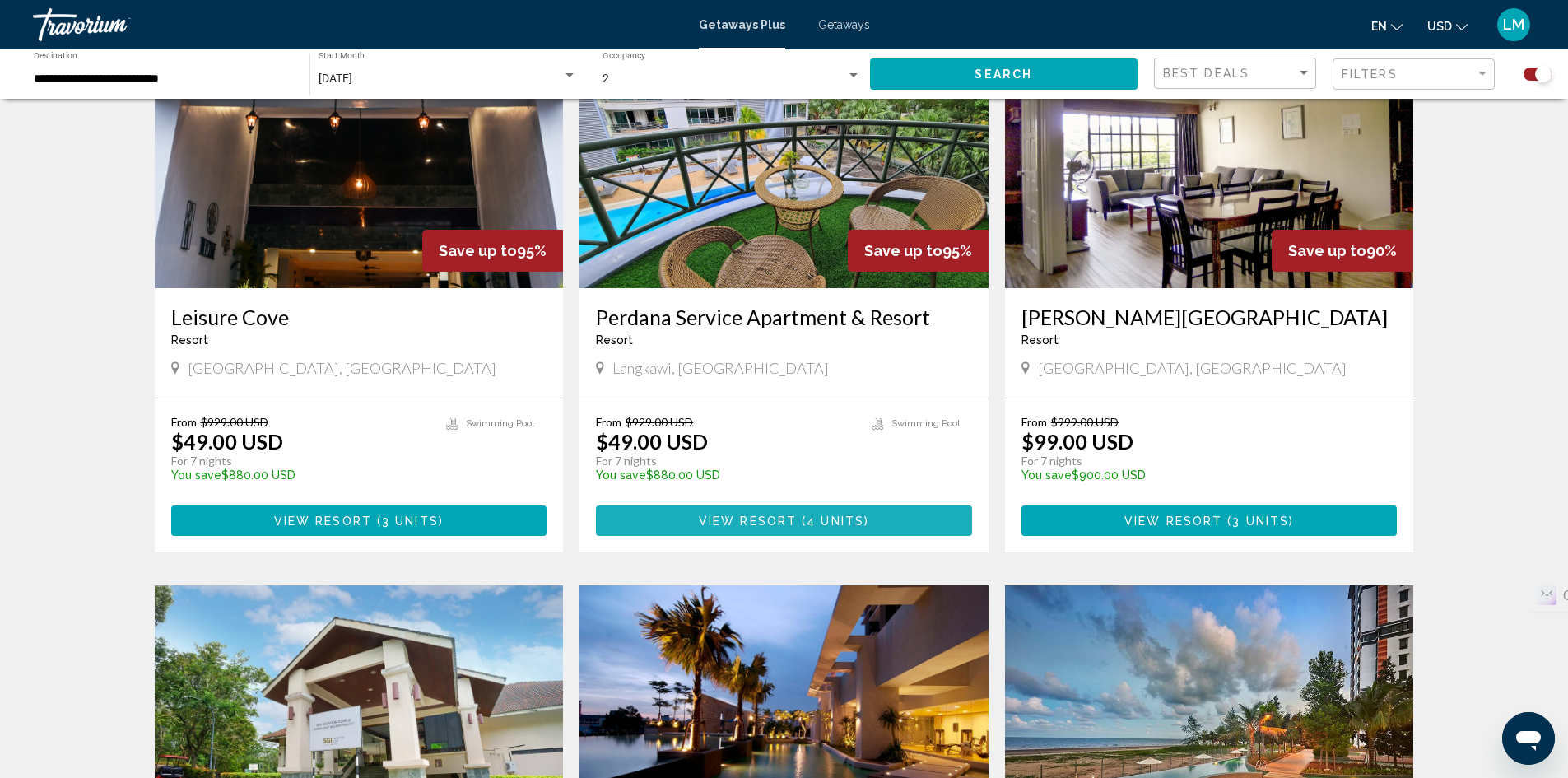
click at [805, 520] on span "( 4 units )" at bounding box center [833, 521] width 72 height 13
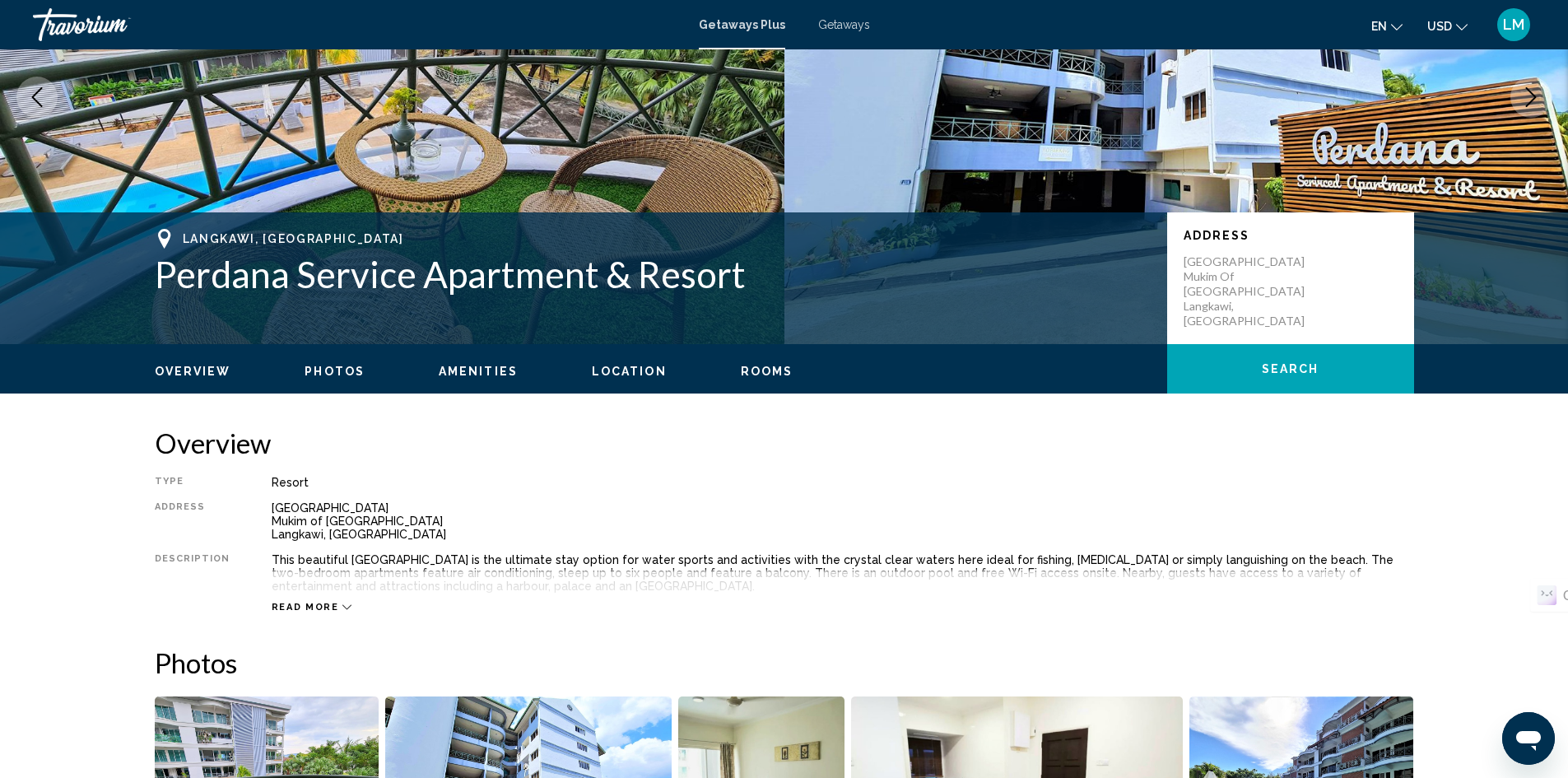
scroll to position [247, 0]
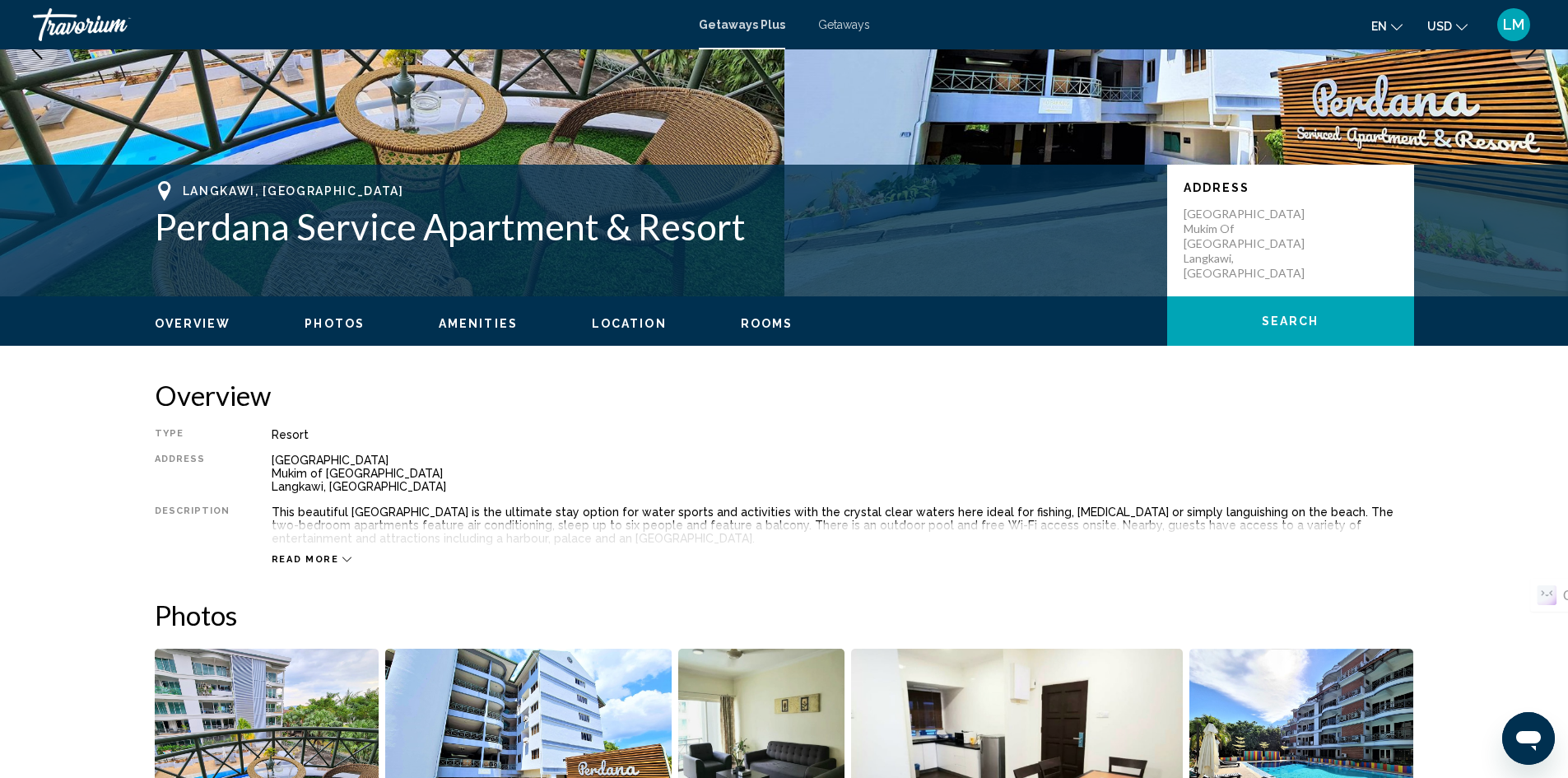
click at [343, 555] on icon "Main content" at bounding box center [347, 559] width 9 height 9
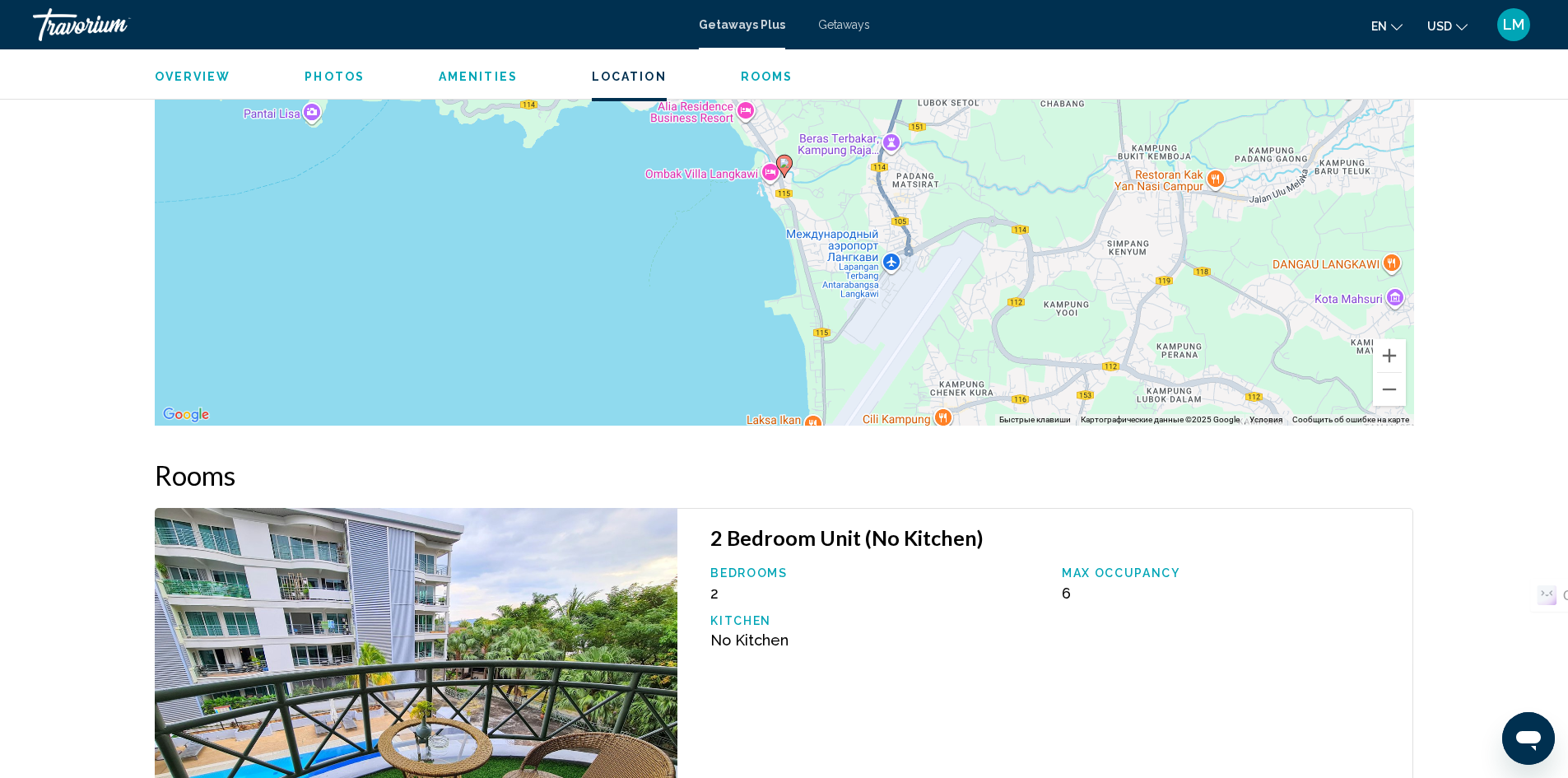
scroll to position [2057, 0]
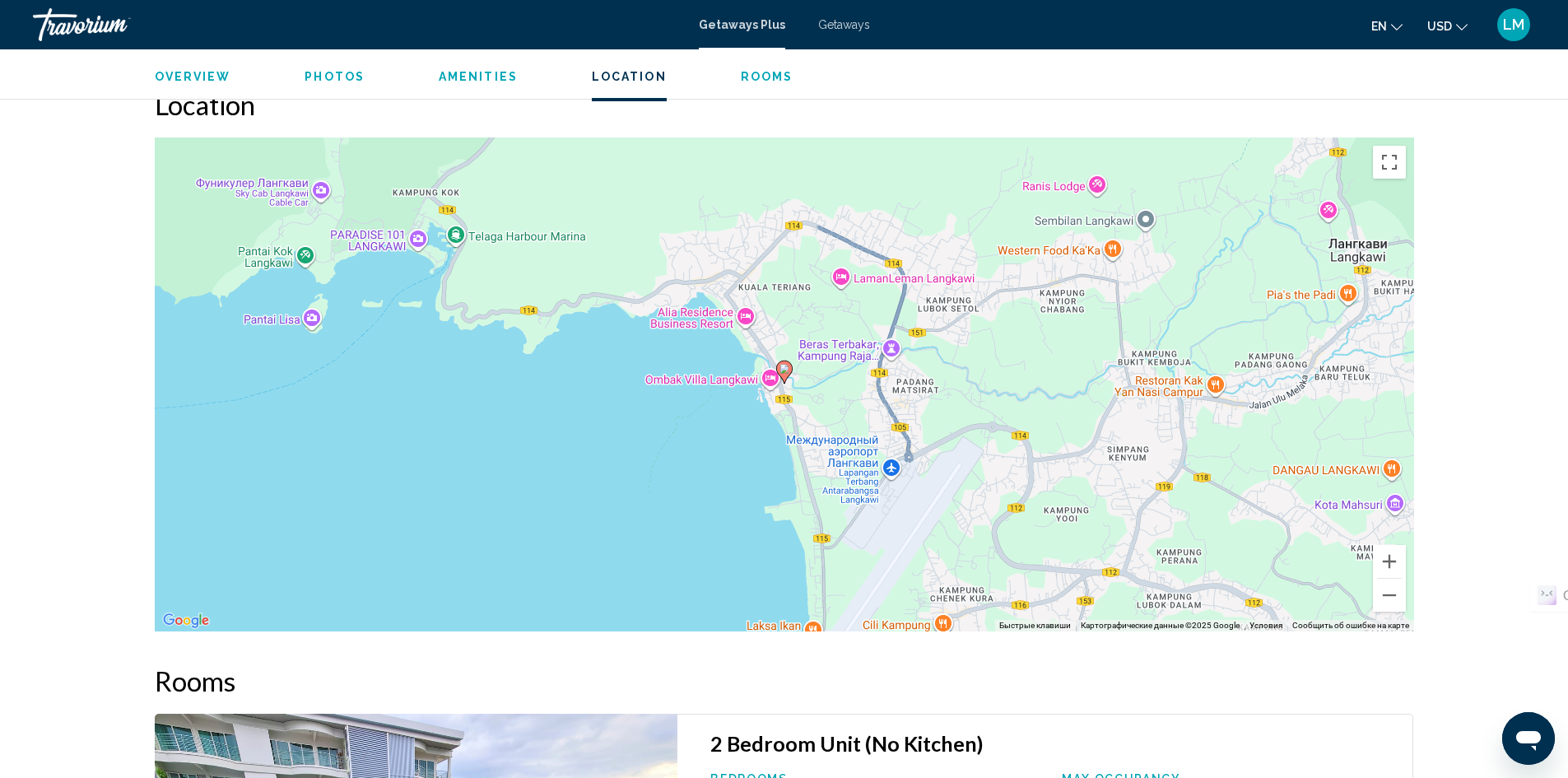
click at [193, 77] on span "Overview" at bounding box center [193, 77] width 77 height 13
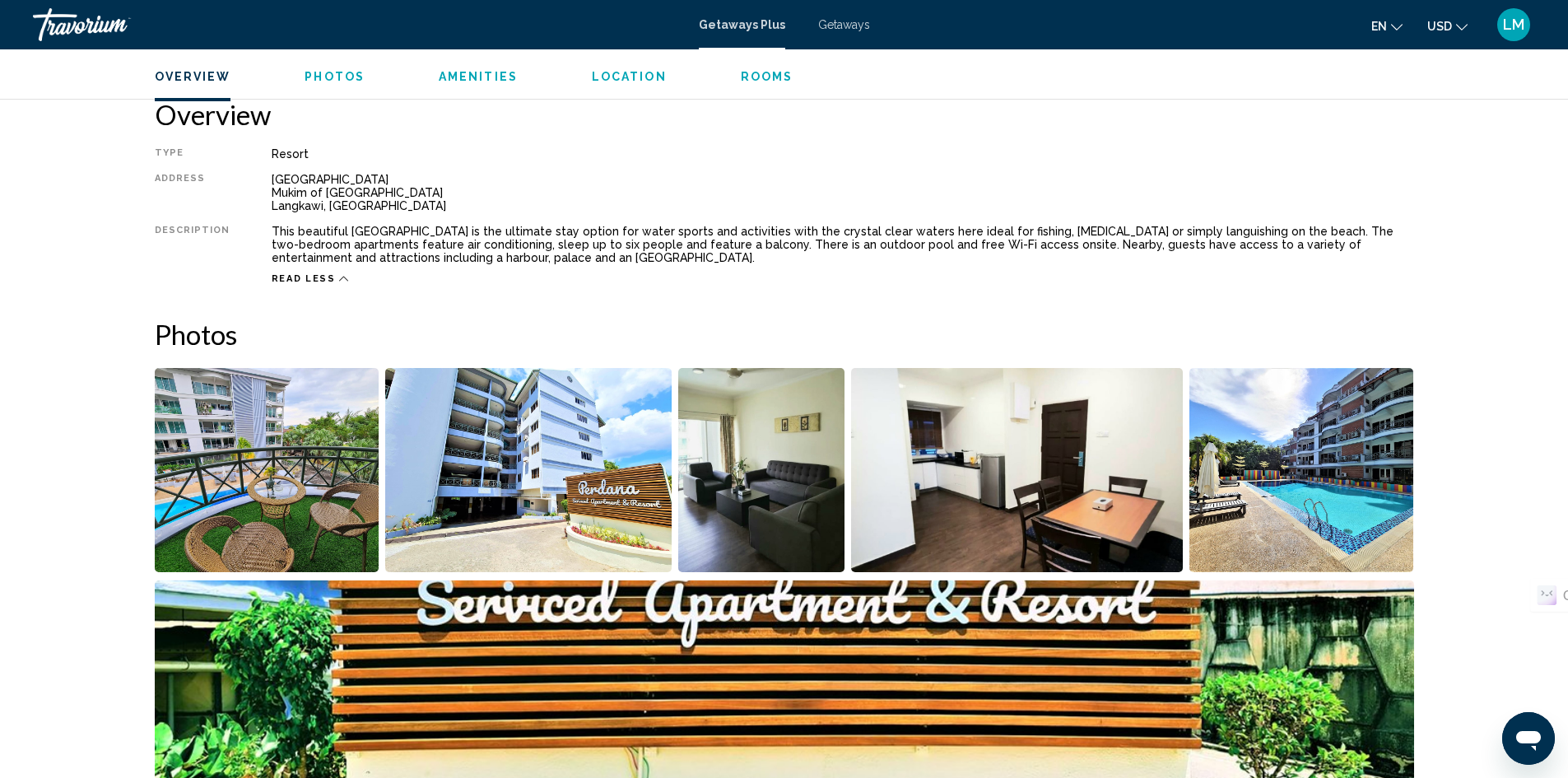
scroll to position [528, 0]
